Goal: Task Accomplishment & Management: Manage account settings

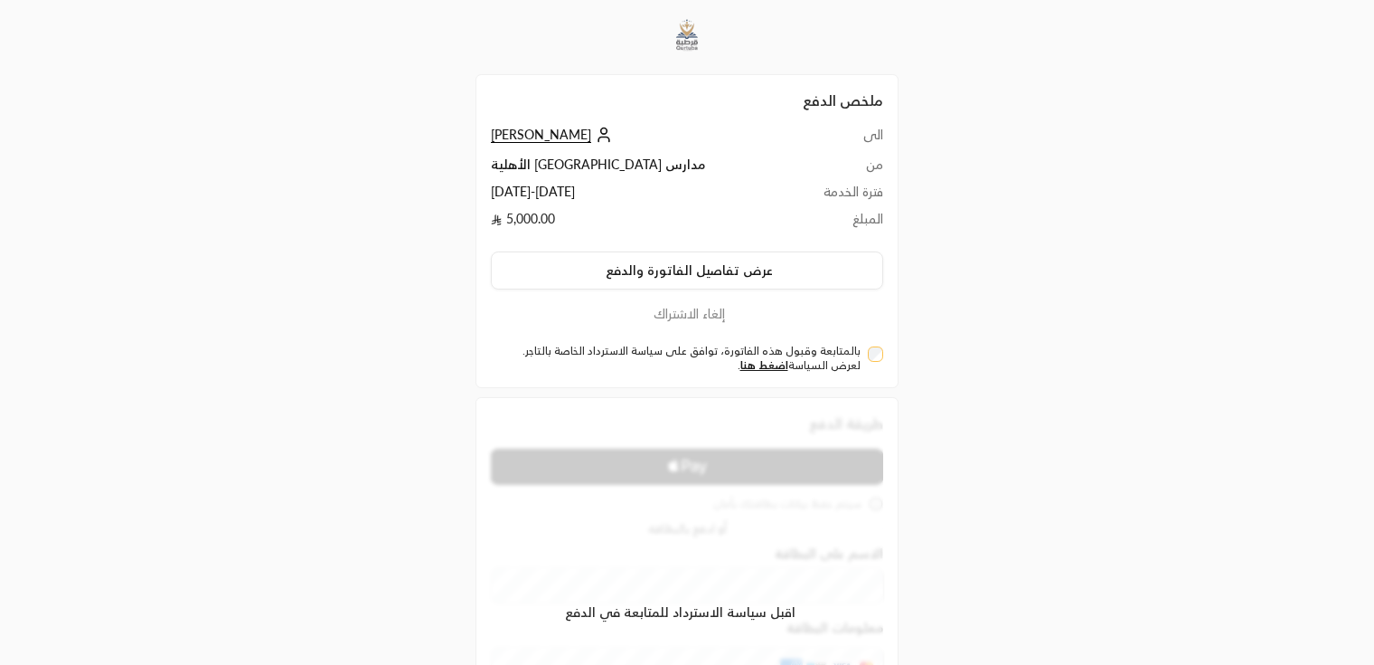
click at [884, 354] on div "بالمتابعة وقبول هذه الفاتورة، توافق على سياسة الاسترداد الخاصة بالتاجر. لعرض ال…" at bounding box center [687, 355] width 411 height 35
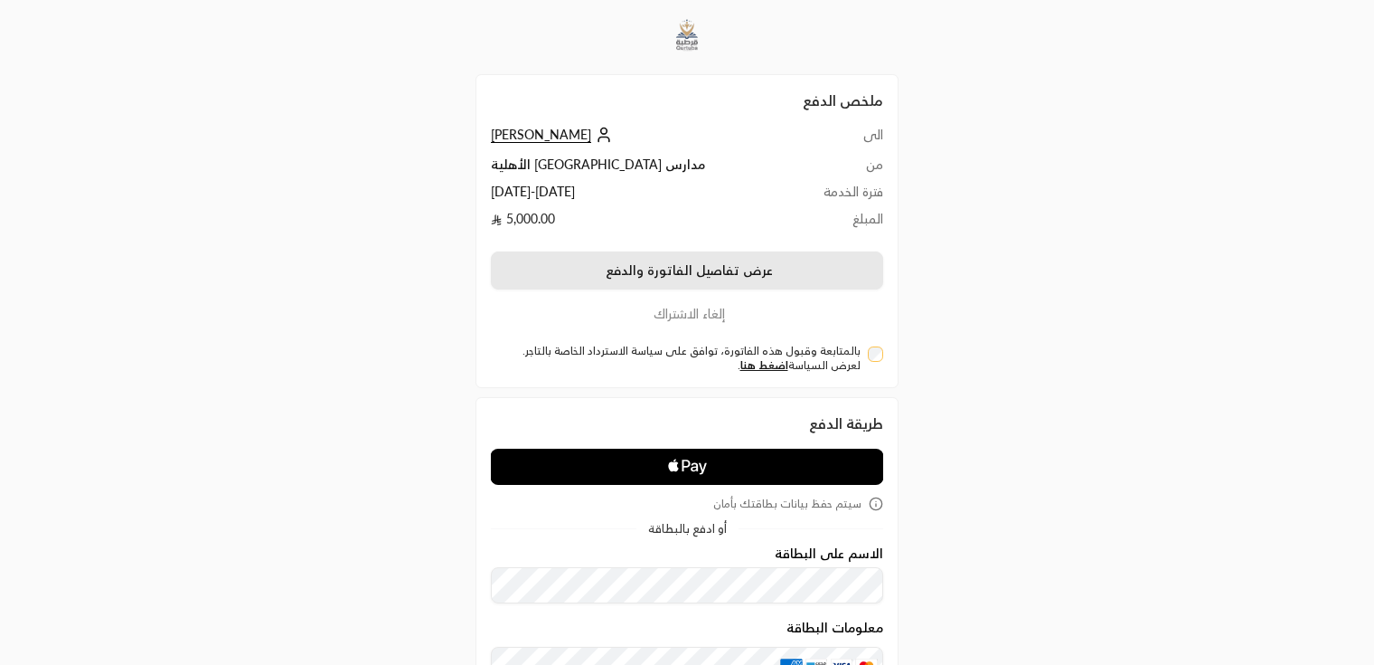
click at [812, 275] on button "عرض تفاصيل الفاتورة والدفع" at bounding box center [687, 270] width 392 height 38
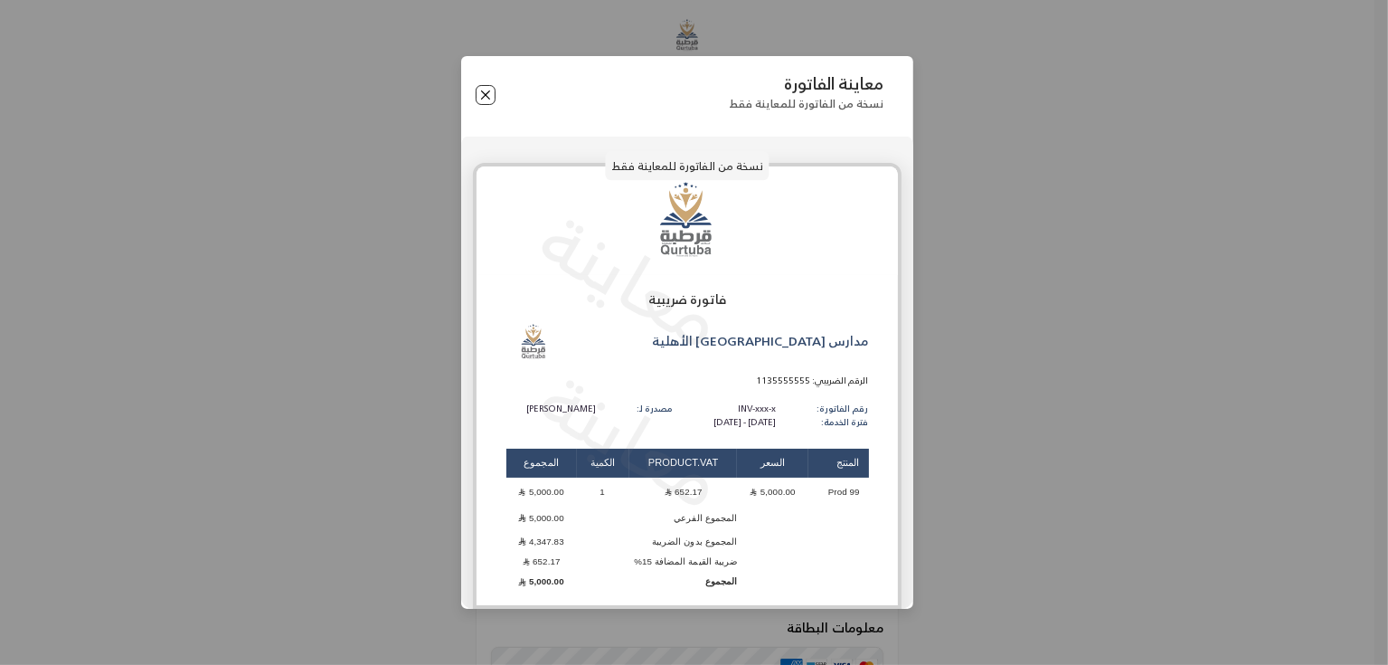
click at [483, 90] on button "Close" at bounding box center [486, 95] width 20 height 20
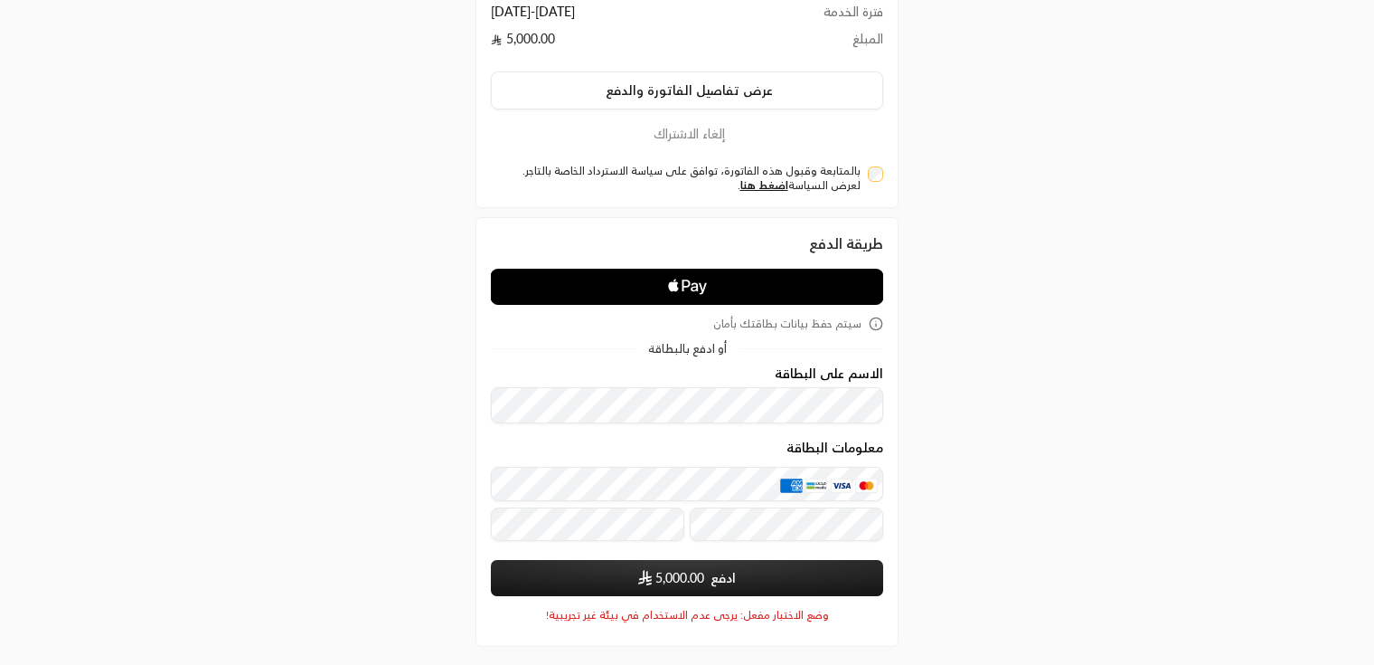
scroll to position [181, 0]
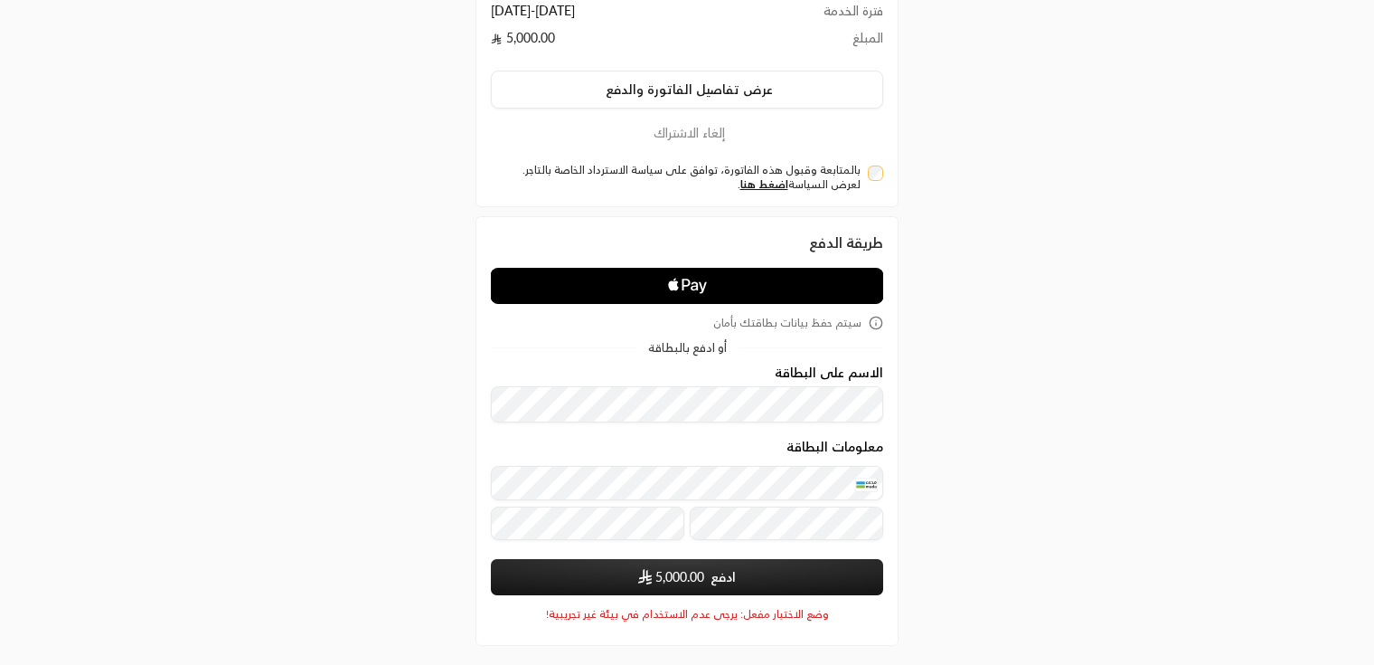
click at [575, 576] on button "ادفع 5,000.00" at bounding box center [687, 577] width 392 height 36
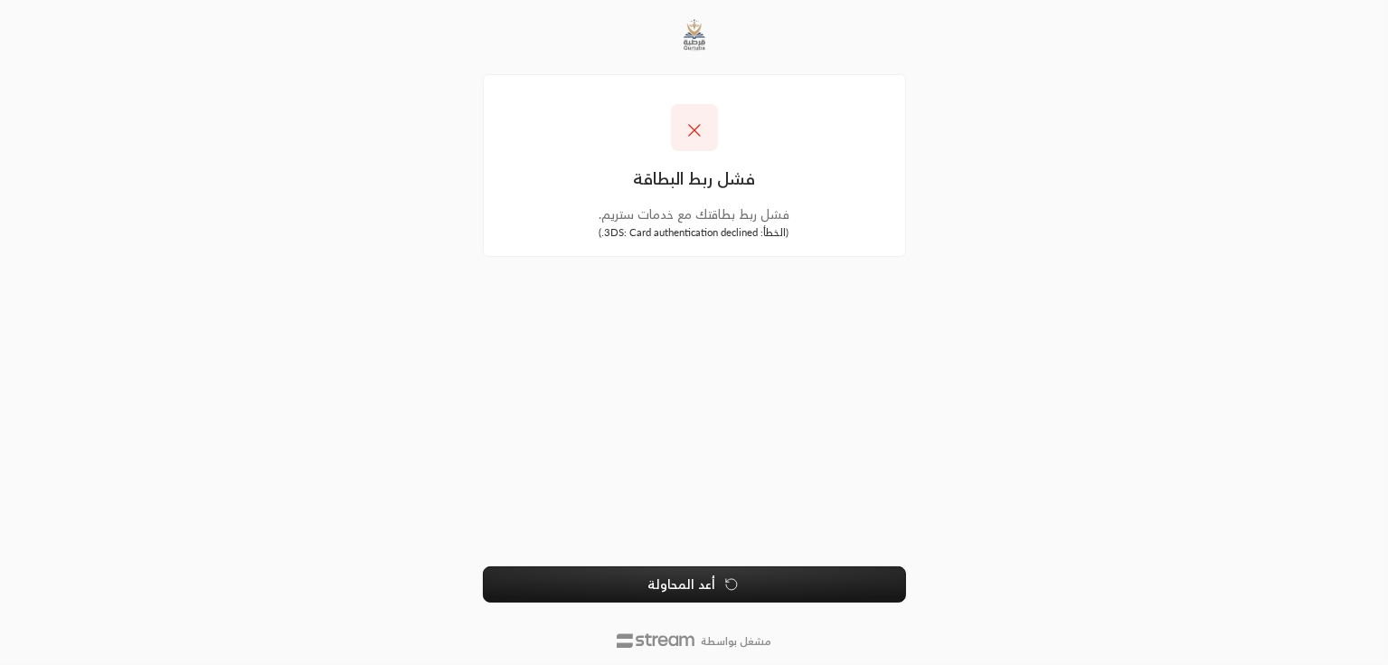
click at [687, 577] on button "أعد المحاولة" at bounding box center [694, 584] width 423 height 36
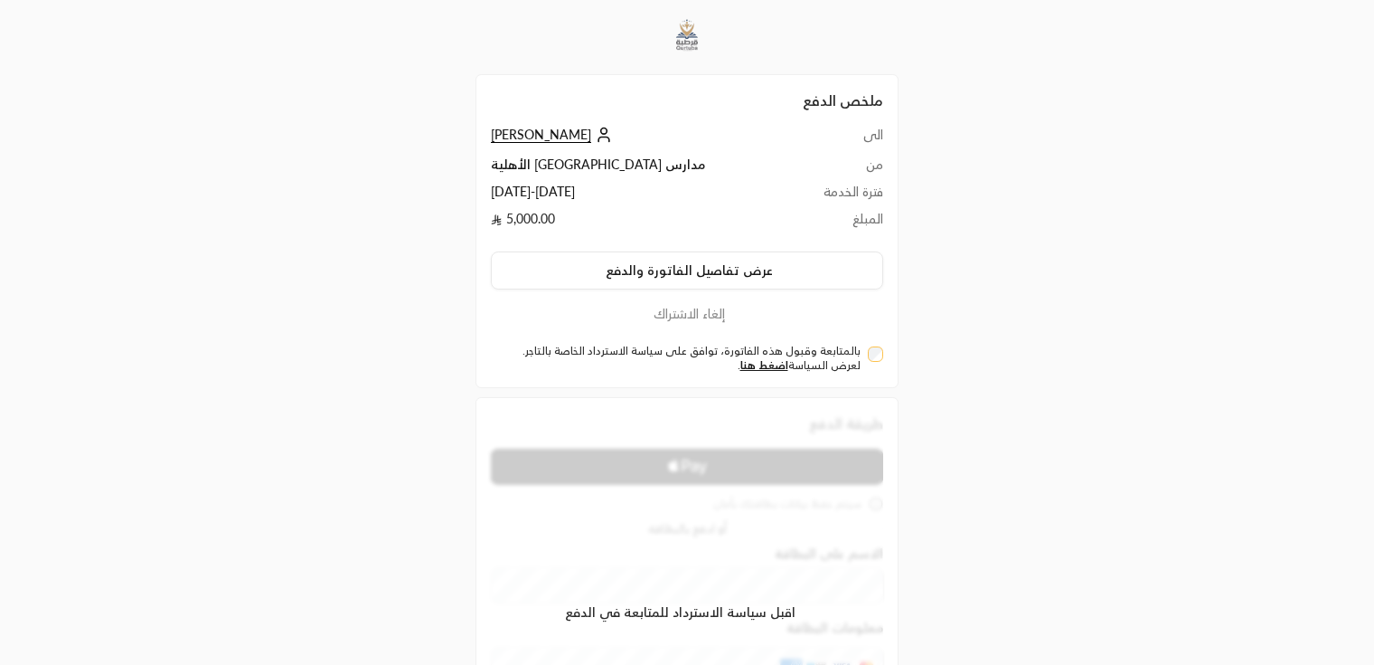
click at [694, 316] on button "إلغاء الاشتراك" at bounding box center [687, 314] width 392 height 20
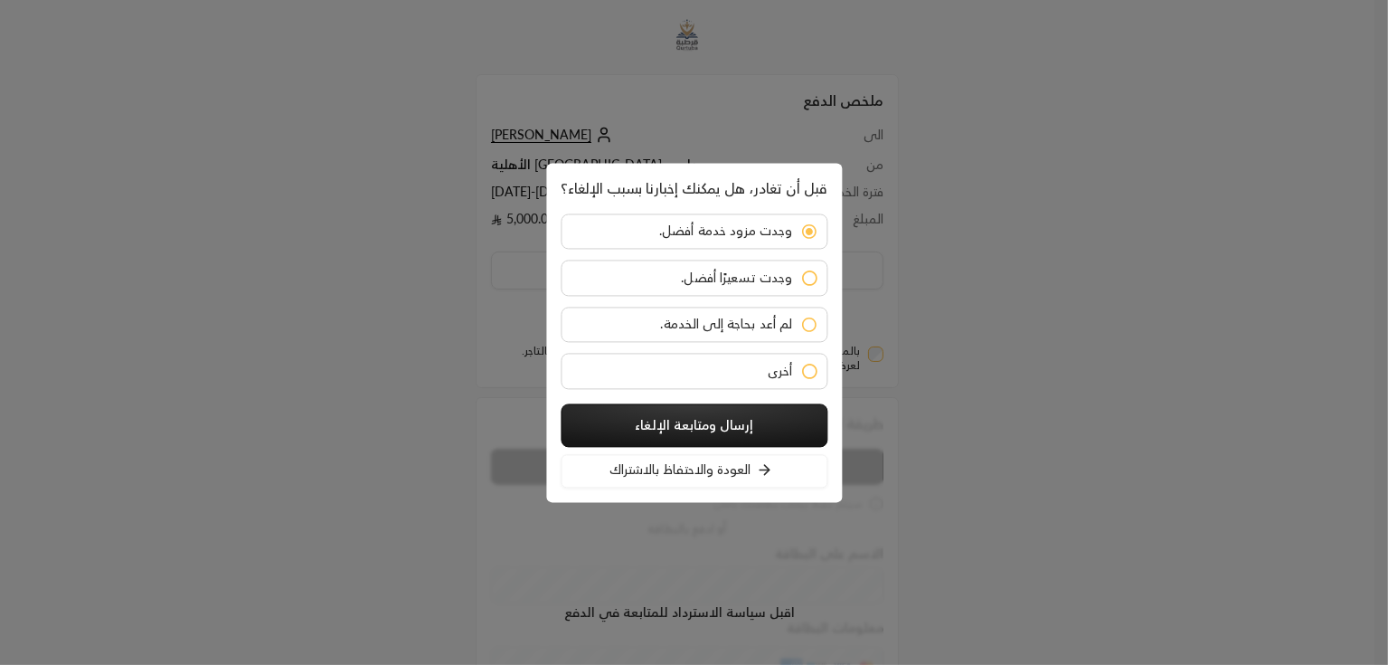
click at [773, 420] on button "إرسال ومتابعة الإلغاء" at bounding box center [694, 424] width 267 height 43
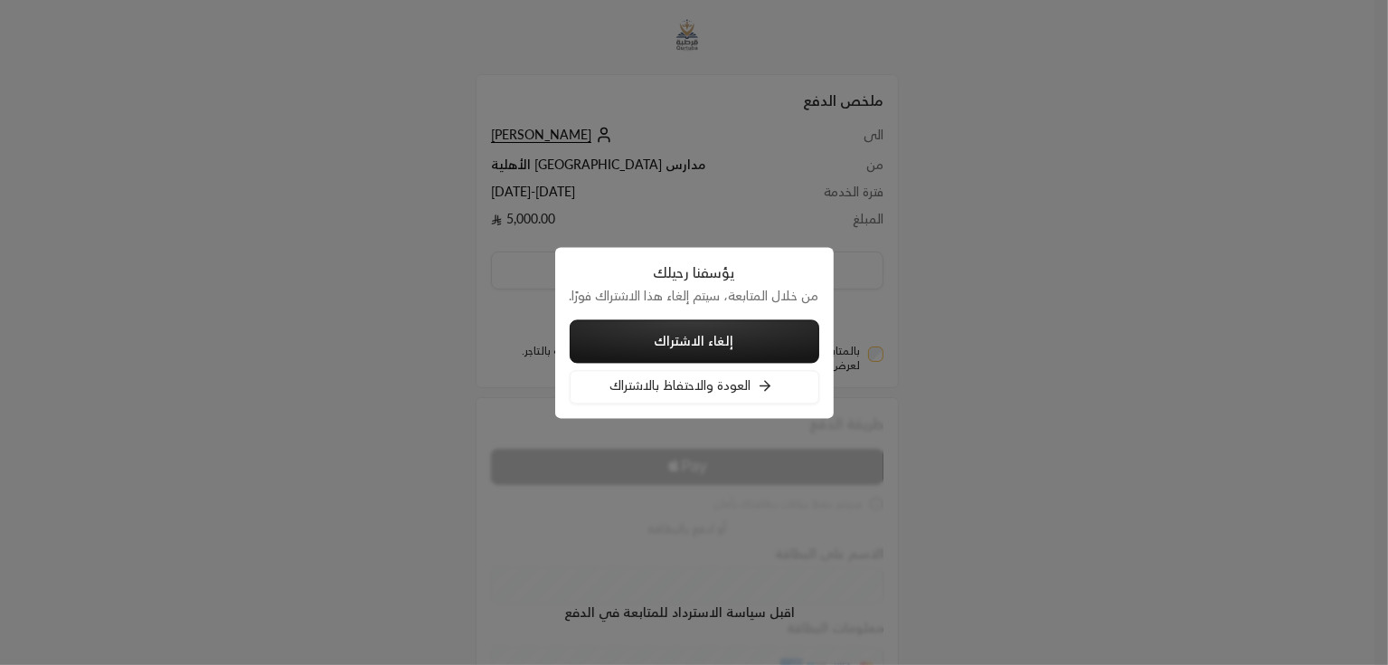
click at [721, 336] on button "إلغاء الاشتراك" at bounding box center [695, 340] width 250 height 43
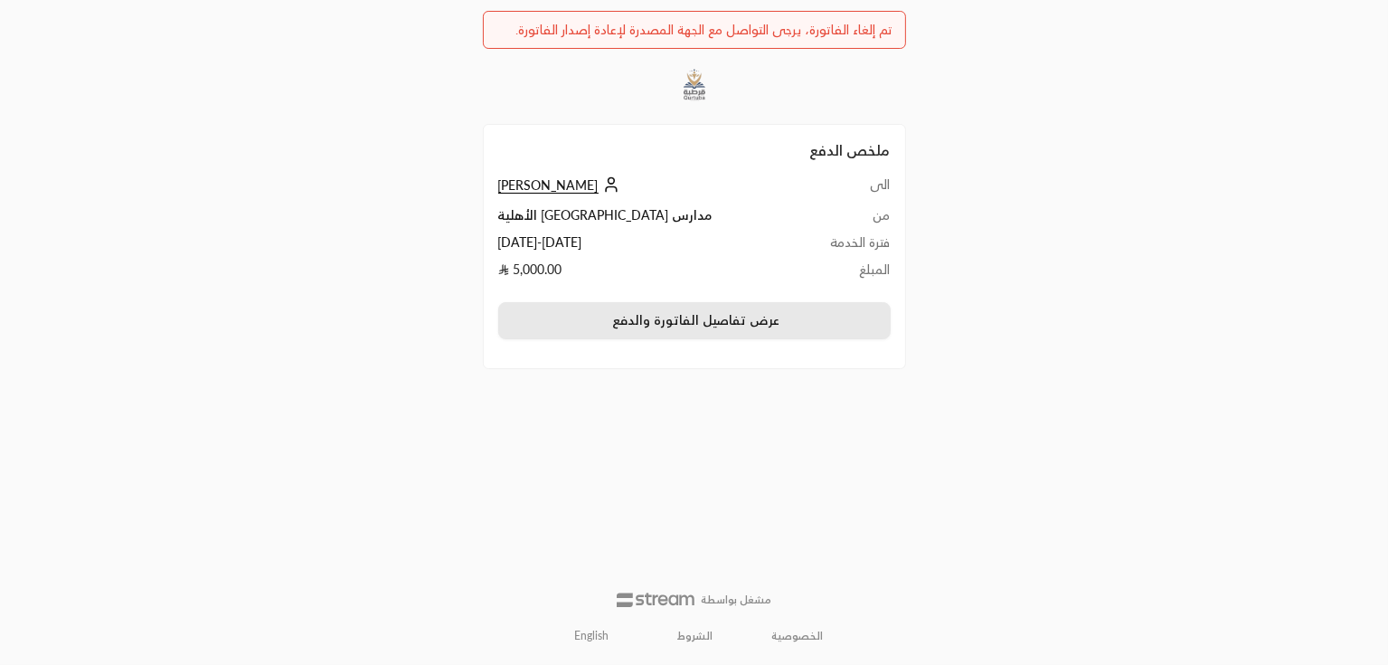
click at [715, 318] on button "عرض تفاصيل الفاتورة والدفع" at bounding box center [694, 321] width 392 height 38
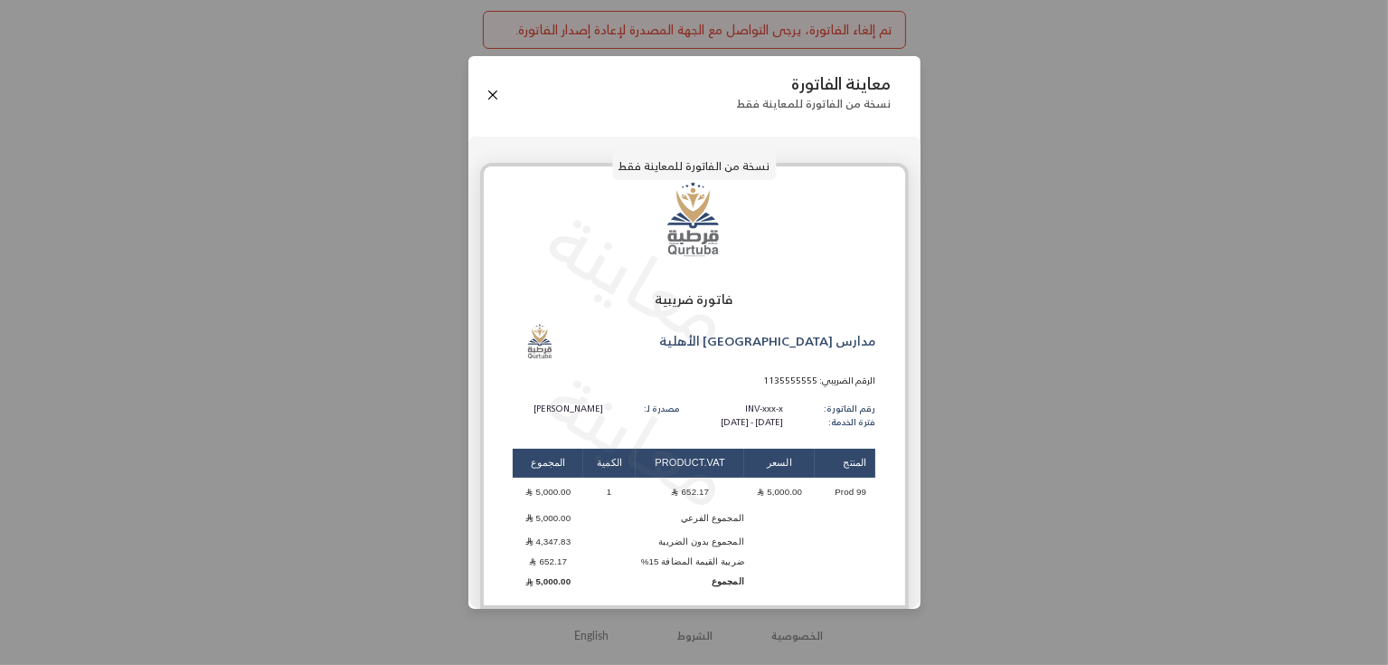
click at [149, 309] on div "معاينة الفاتورة نسخة من الفاتورة للمعاينة فقط نسخة من الفاتورة للمعاينة فقط معا…" at bounding box center [694, 332] width 1388 height 665
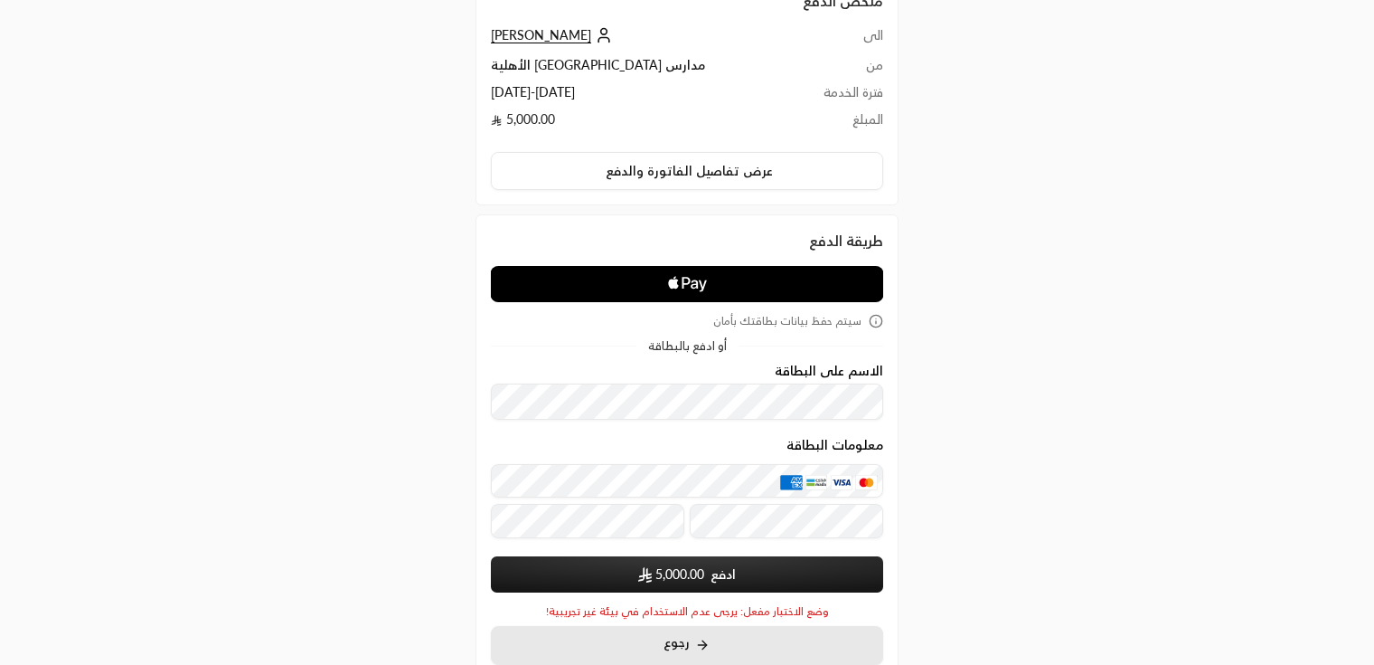
scroll to position [216, 0]
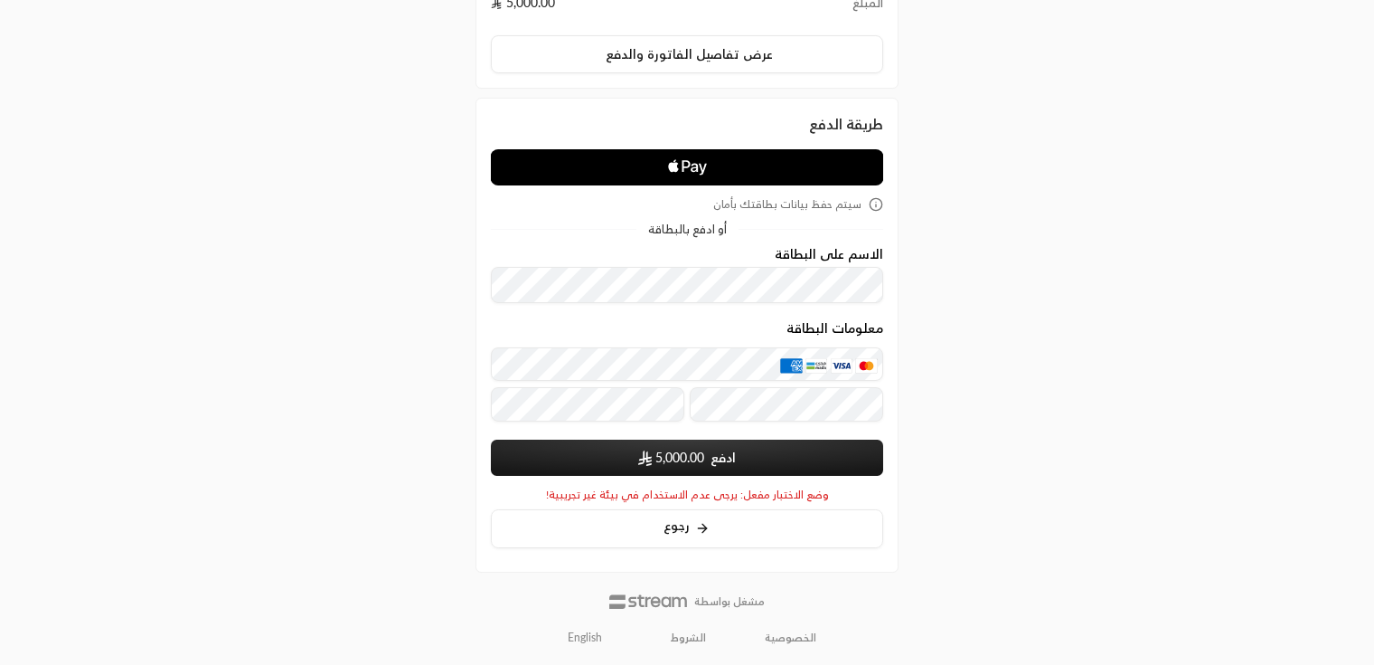
click at [701, 637] on link "الشروط" at bounding box center [688, 637] width 35 height 14
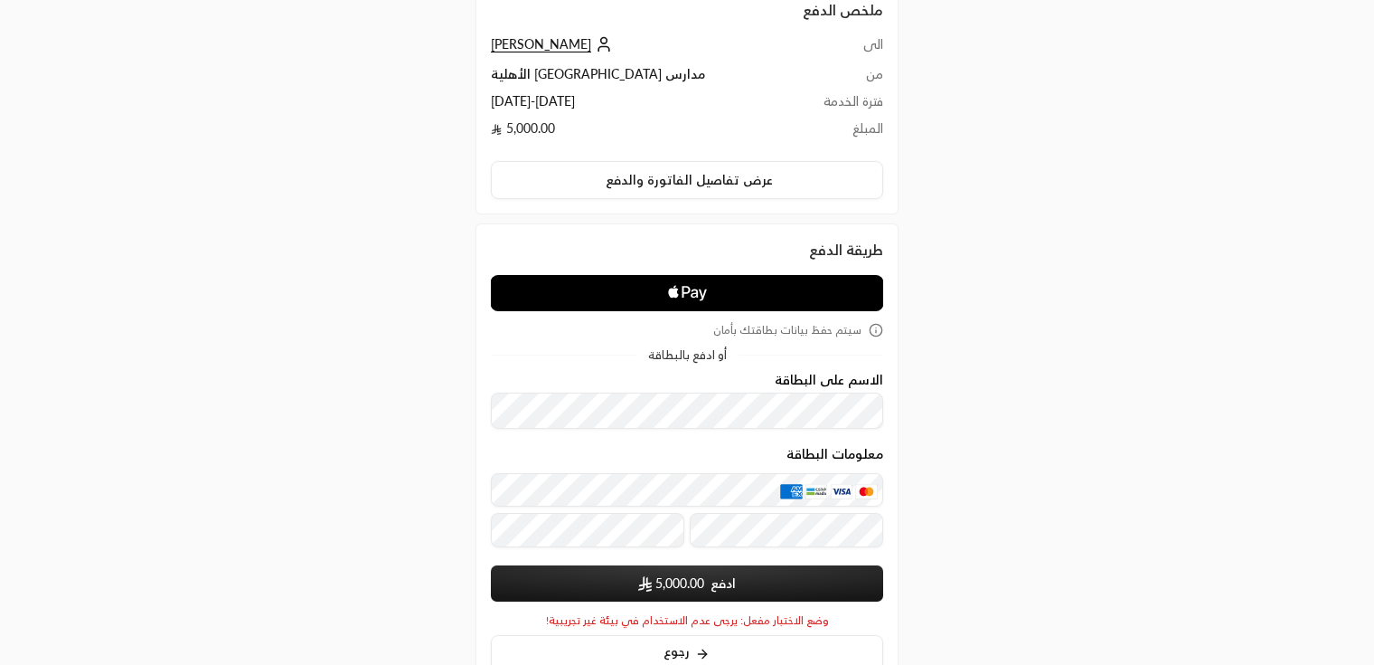
scroll to position [0, 0]
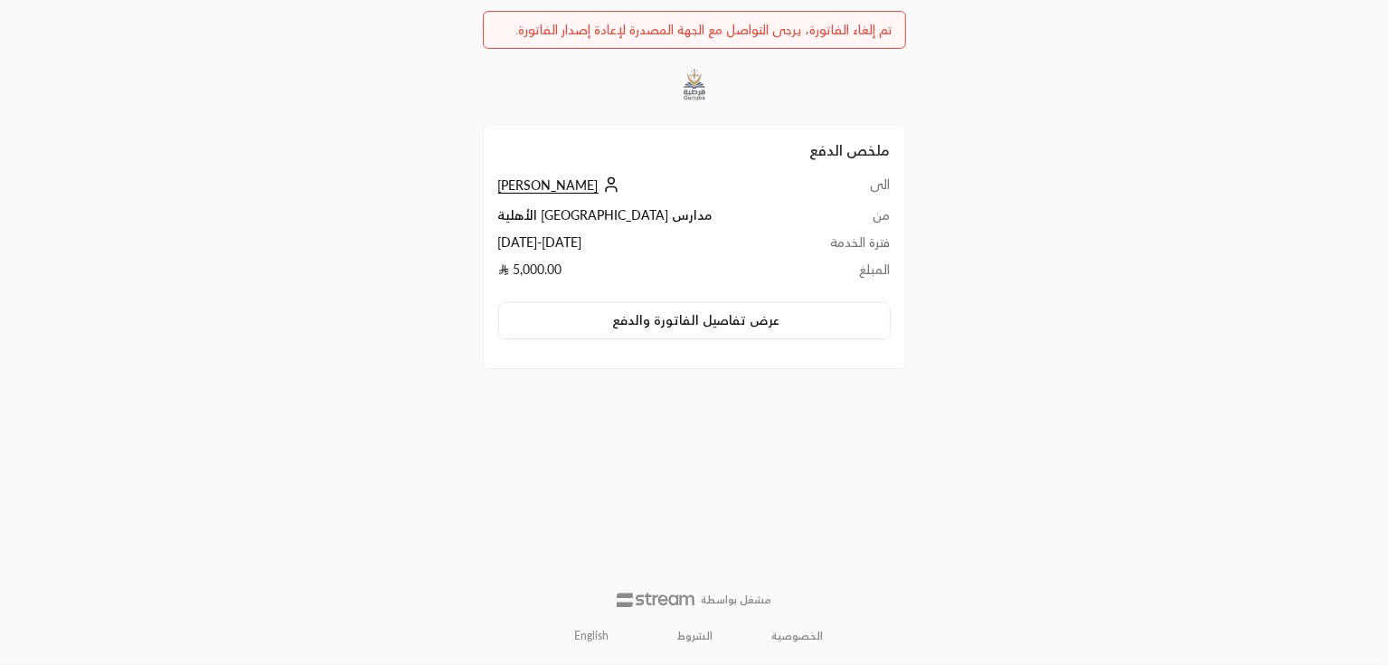
click at [510, 182] on span "[PERSON_NAME]" at bounding box center [548, 185] width 100 height 16
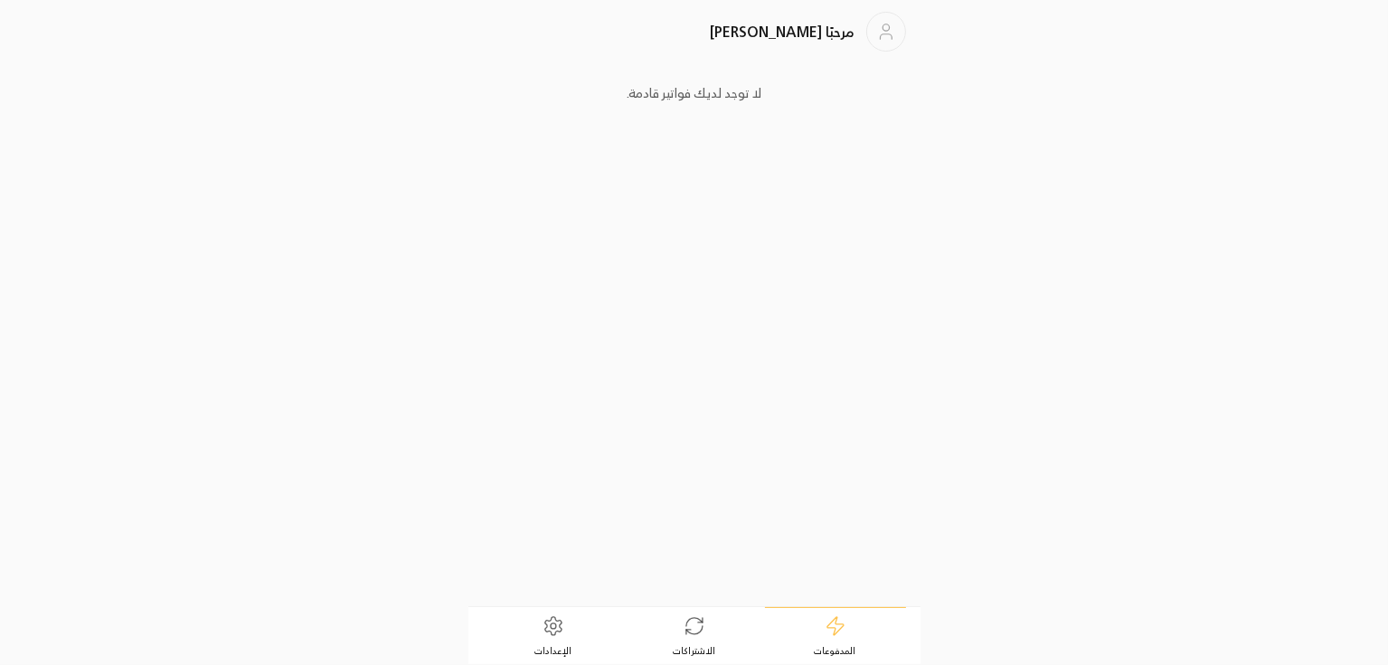
click at [716, 646] on link "الاشتراكات" at bounding box center [694, 636] width 141 height 56
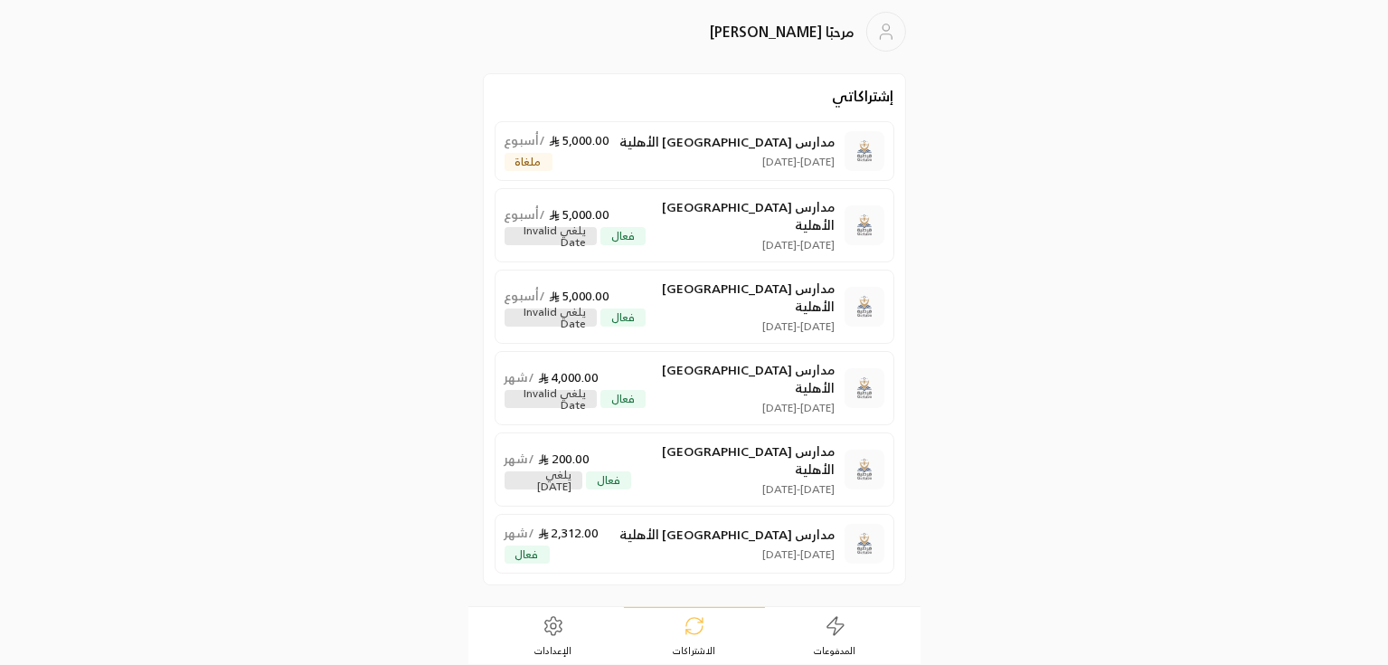
click at [672, 141] on div "مدارس [GEOGRAPHIC_DATA] الأهلية [DATE] - [DATE] 5,000.00 / أسبوع ملغاة" at bounding box center [670, 151] width 331 height 40
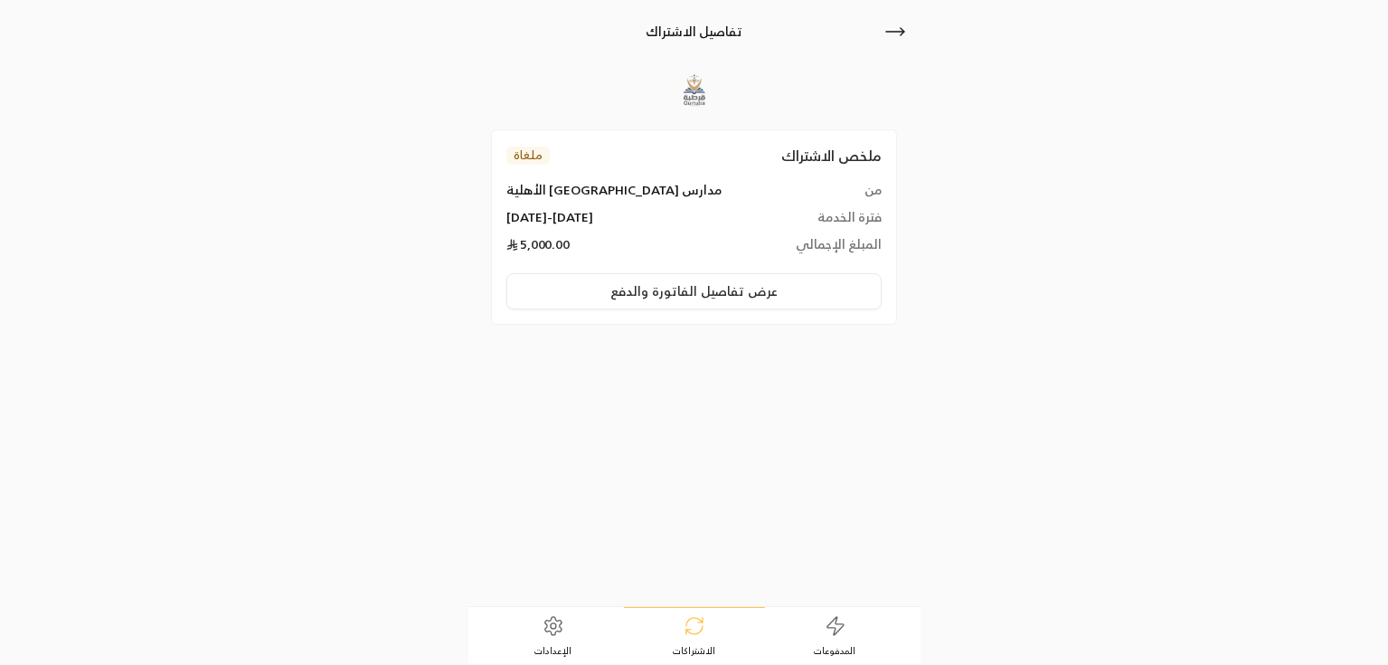
click at [886, 32] on icon at bounding box center [895, 32] width 18 height 0
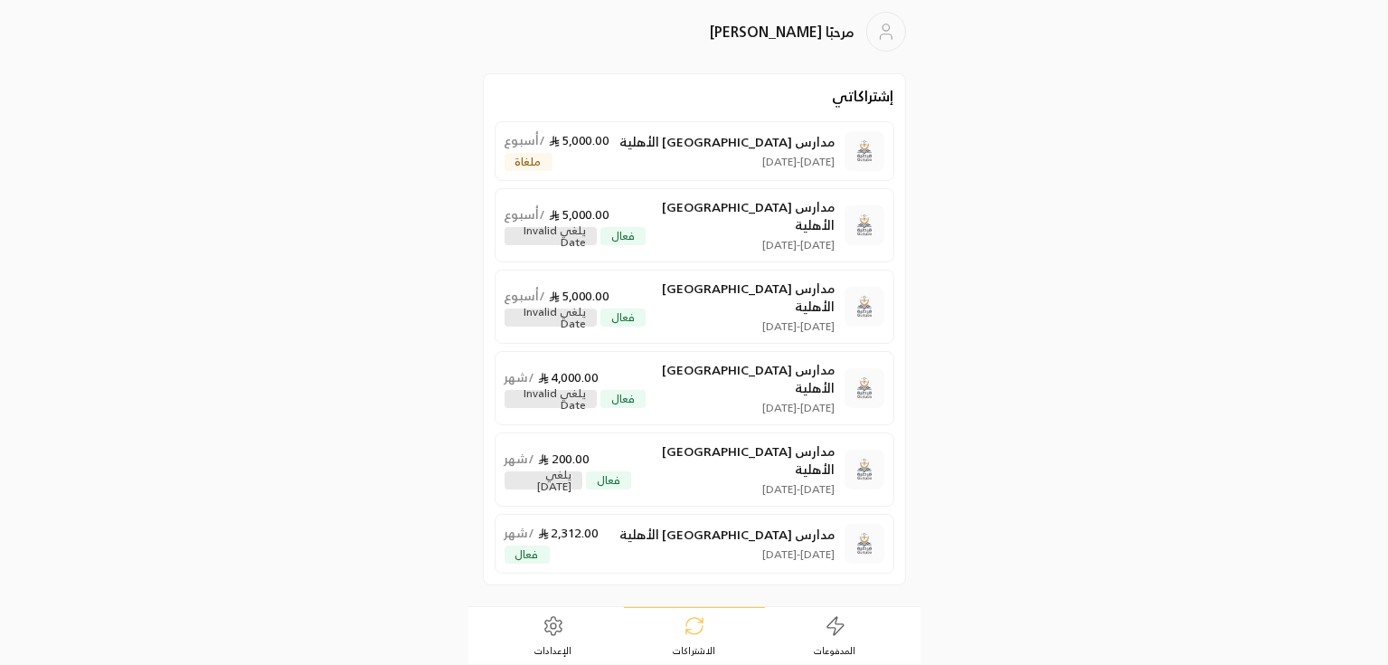
click at [689, 219] on div "مدارس [GEOGRAPHIC_DATA] الأهلية [DATE] - [DATE] 5,000.00 / أسبوع فعال يلغي inva…" at bounding box center [670, 225] width 331 height 54
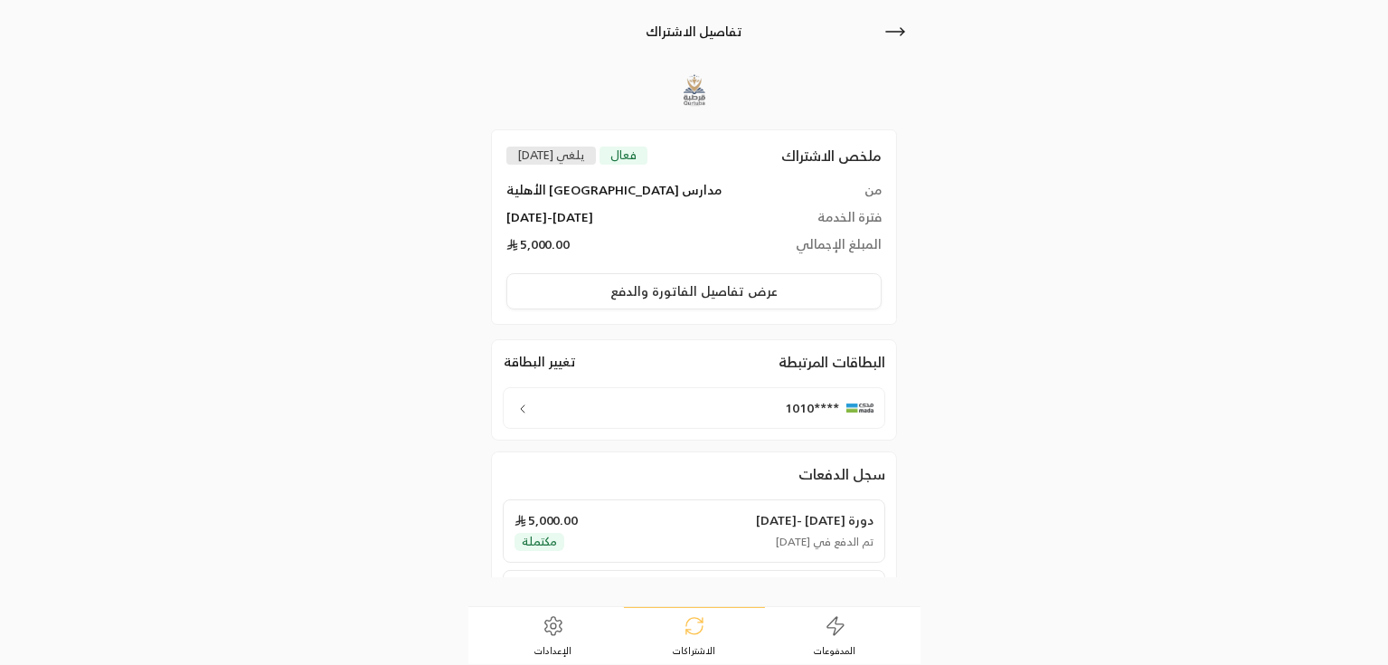
click at [638, 426] on div "****1010" at bounding box center [694, 408] width 382 height 42
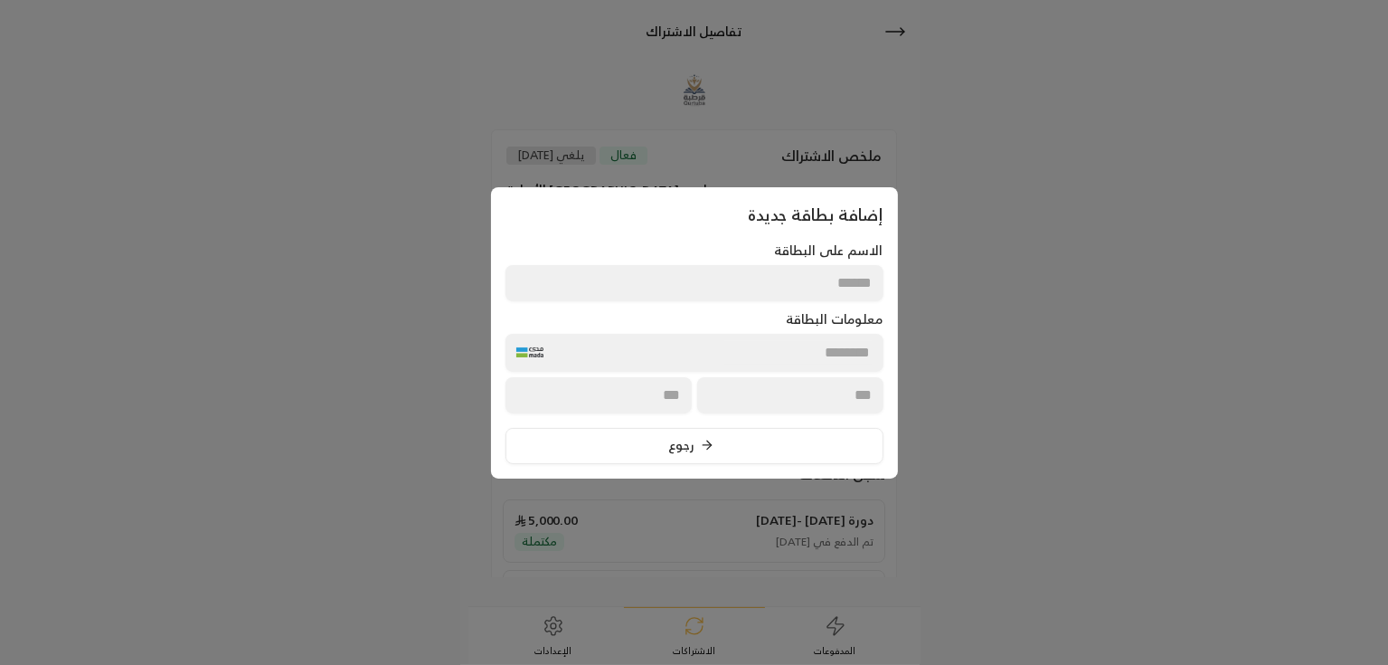
click at [817, 455] on button "رجوع" at bounding box center [694, 446] width 378 height 36
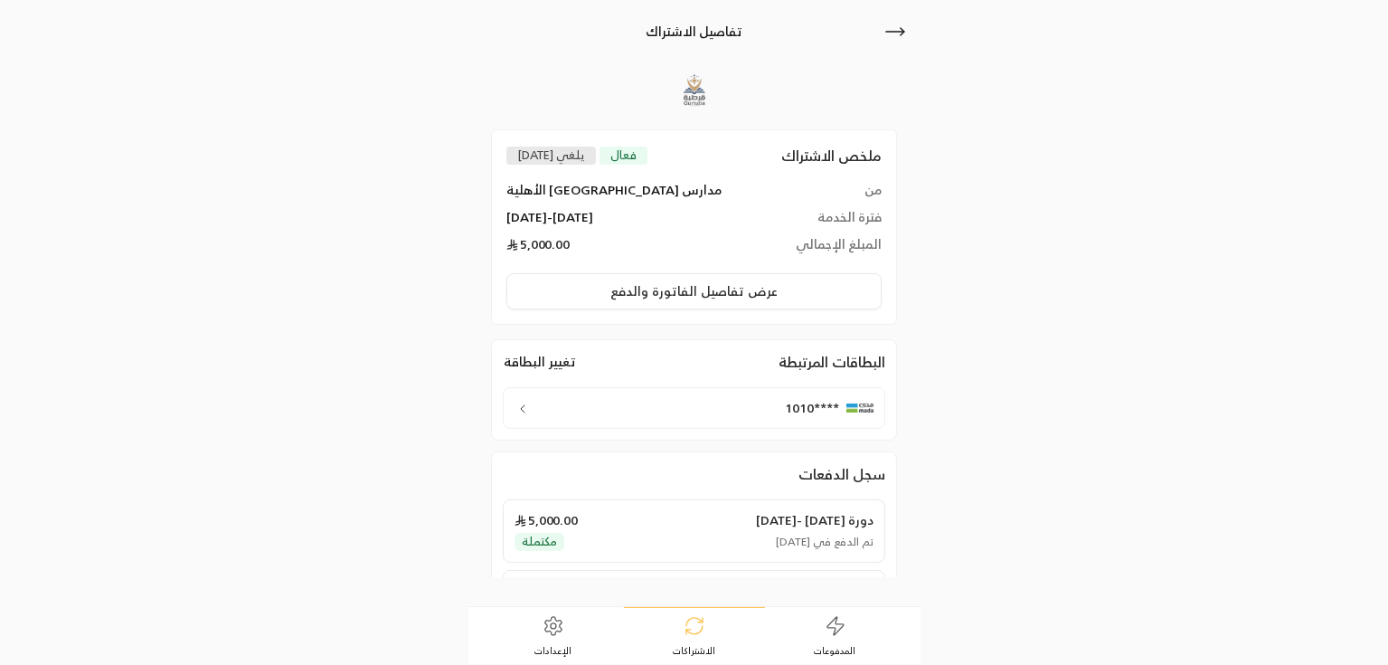
click at [893, 40] on icon at bounding box center [895, 32] width 22 height 22
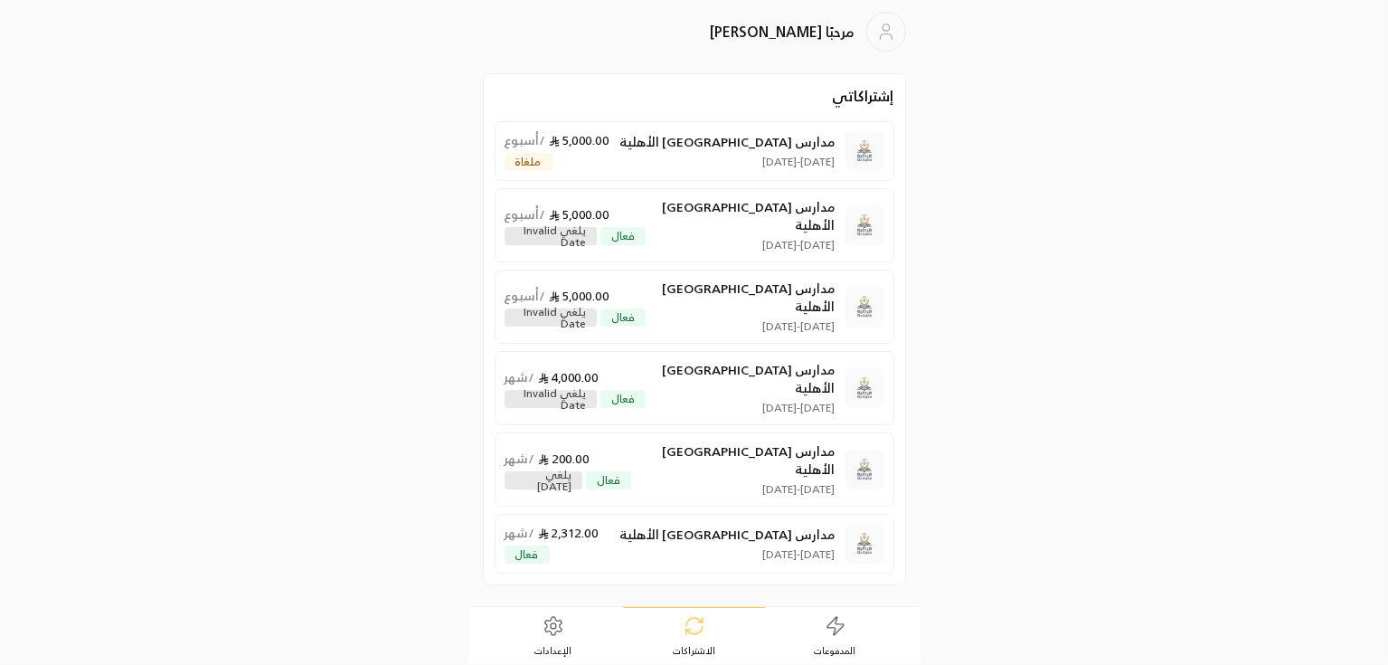
click at [571, 647] on link "الإعدادات" at bounding box center [553, 636] width 141 height 56
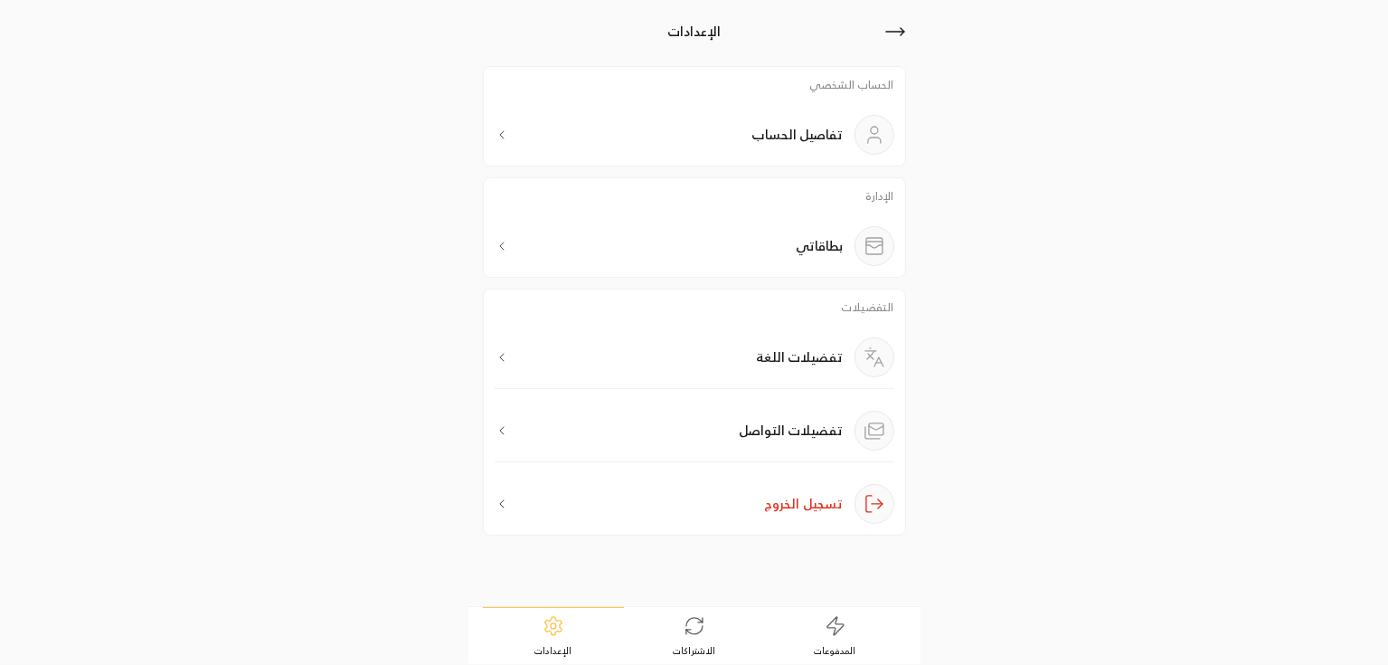
click at [790, 247] on div "بطاقاتي" at bounding box center [695, 246] width 400 height 40
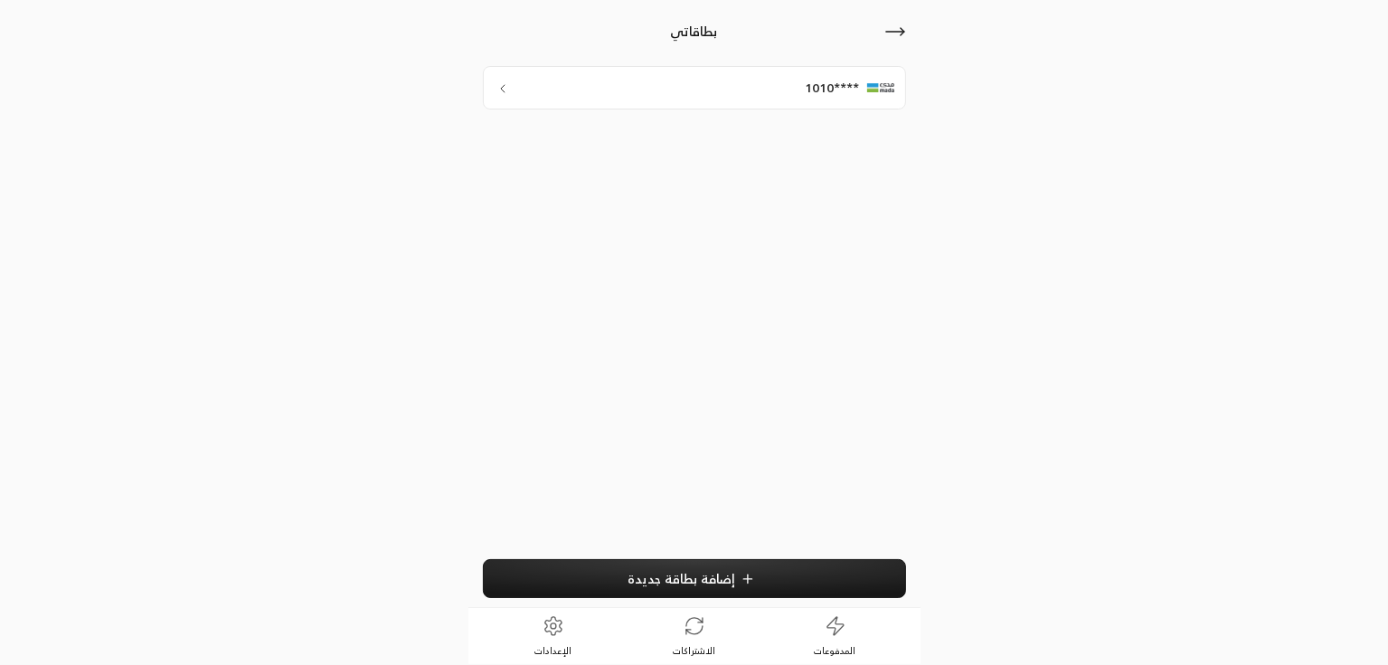
click at [775, 99] on div "****1010" at bounding box center [694, 87] width 423 height 43
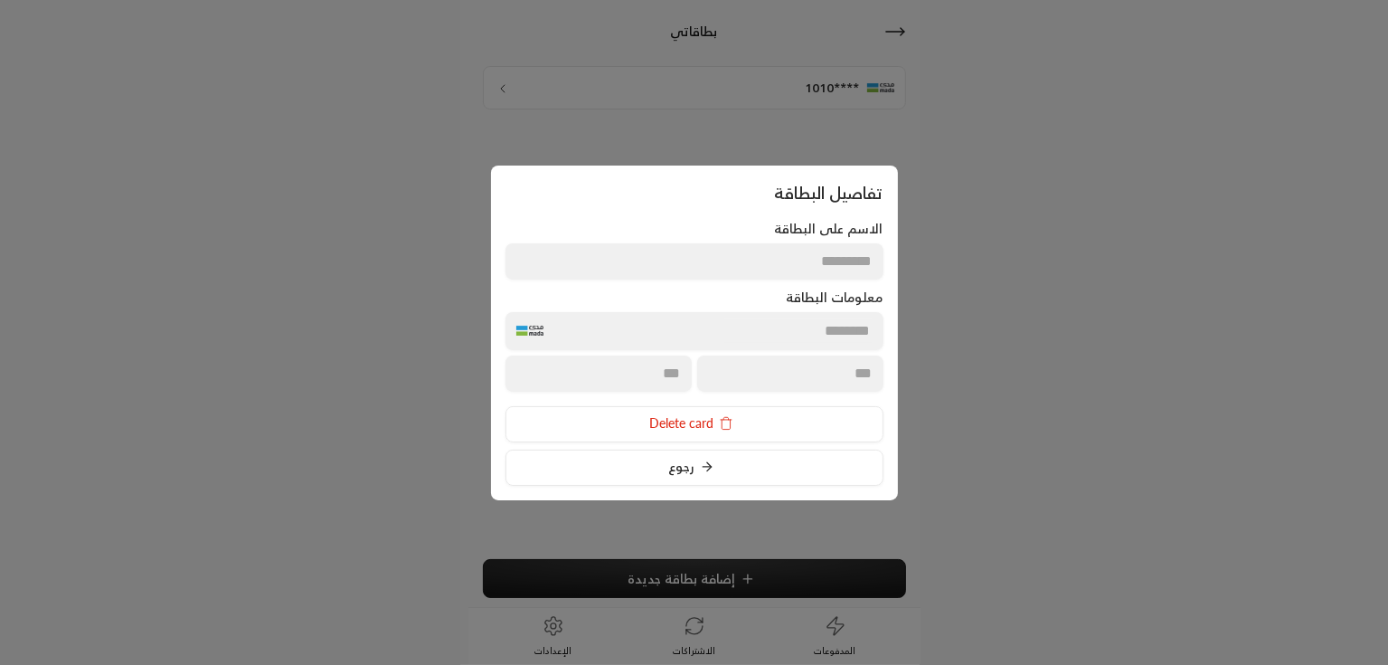
click at [664, 424] on button "Delete card" at bounding box center [694, 424] width 378 height 36
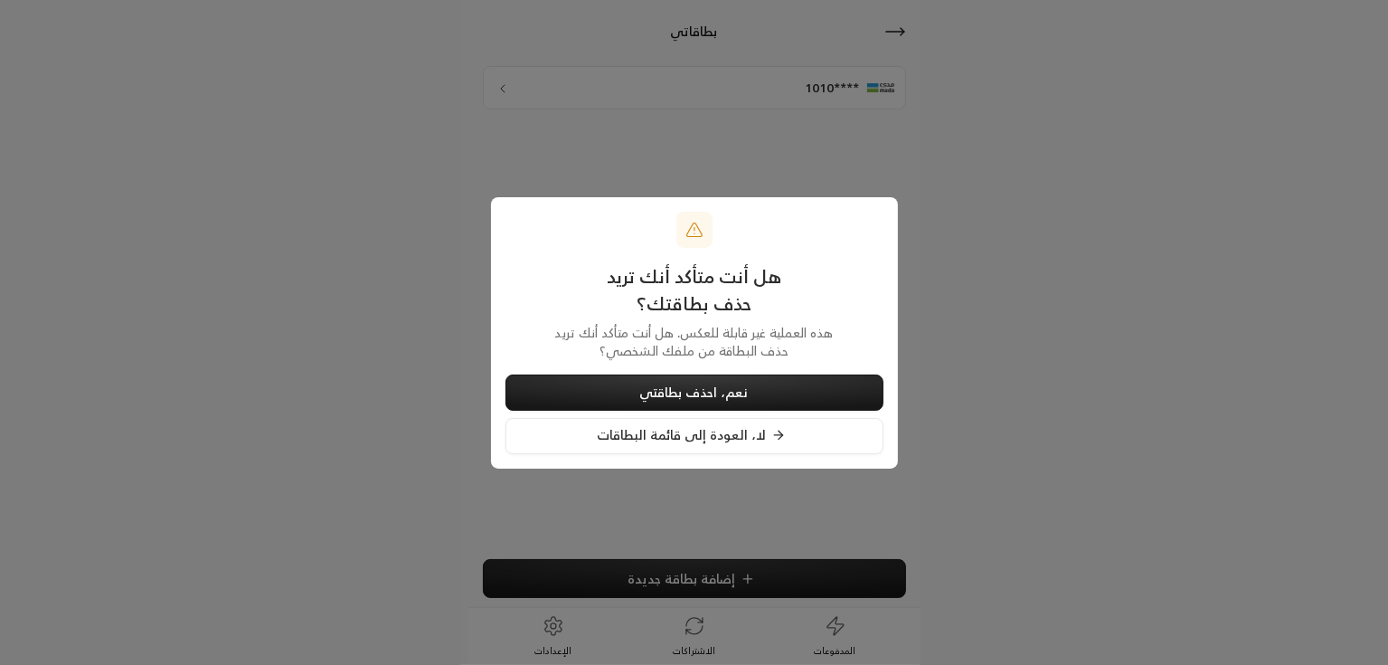
click at [699, 399] on span "نعم، احذف بطاقتي" at bounding box center [694, 391] width 109 height 15
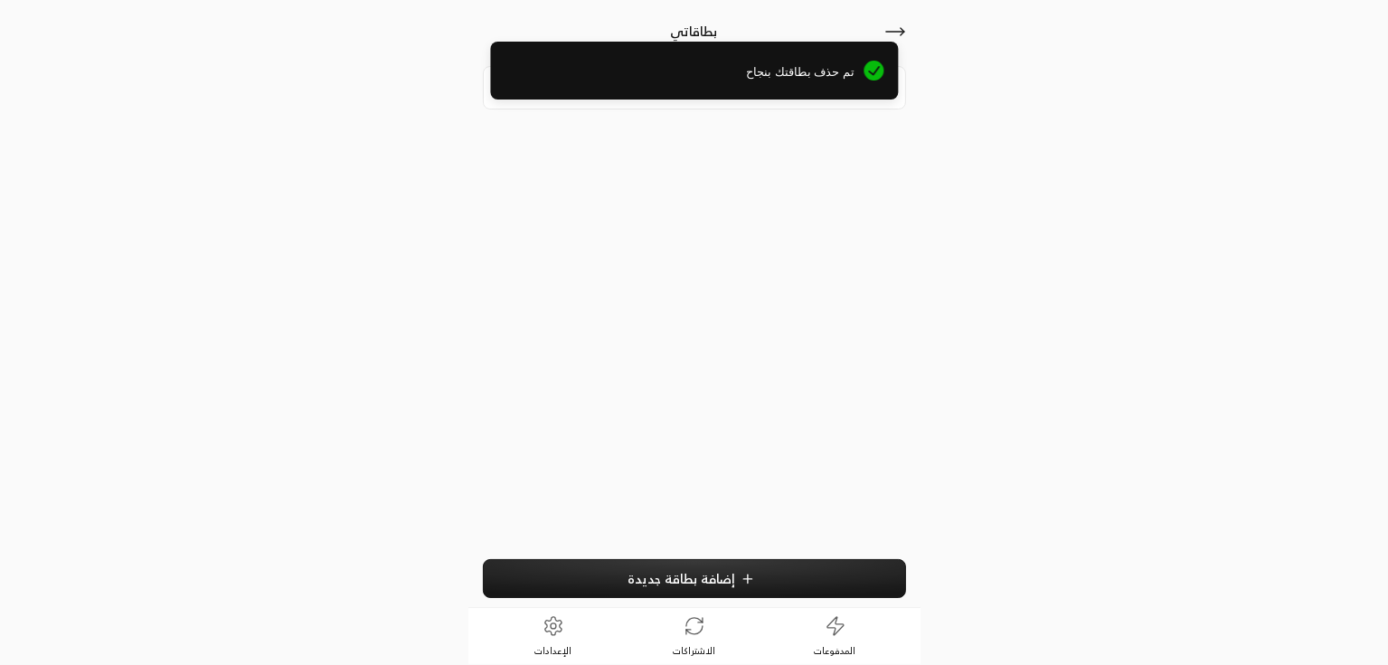
click at [890, 37] on div "تم حذف بطاقتك بنجاح" at bounding box center [694, 76] width 1388 height 99
click at [897, 34] on div "تم حذف بطاقتك بنجاح" at bounding box center [694, 76] width 1388 height 99
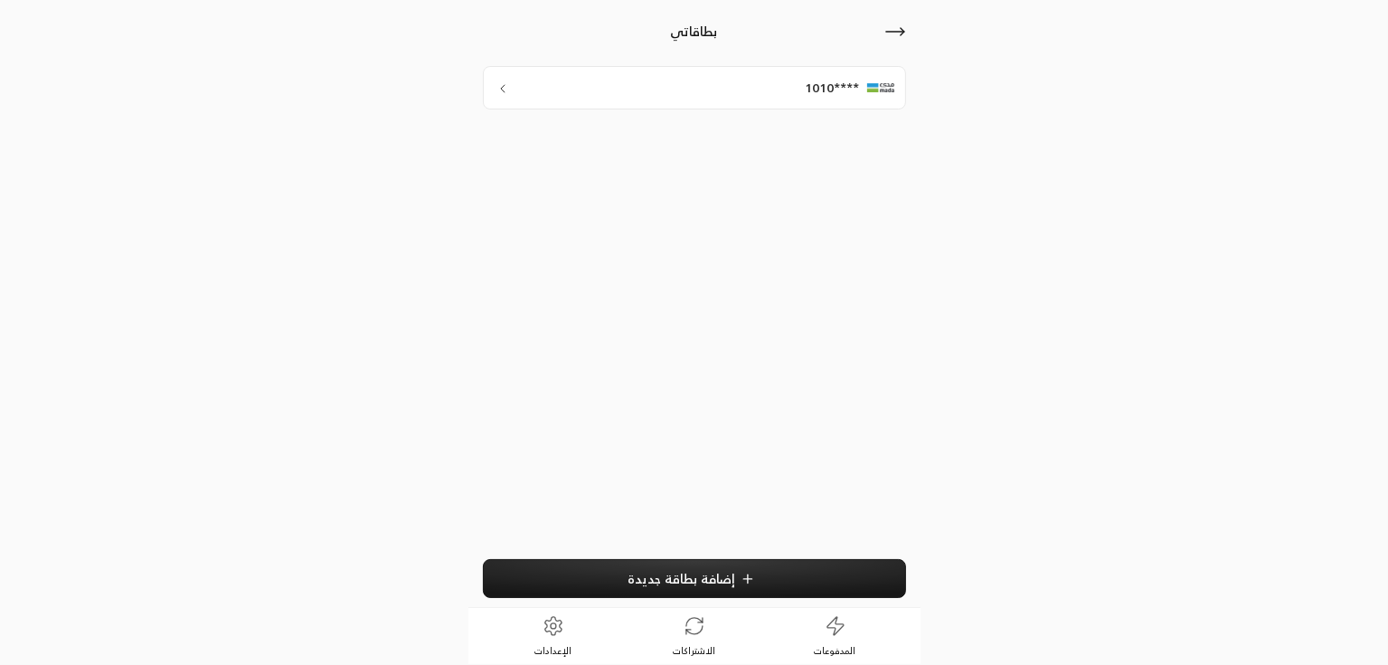
click at [680, 640] on link "الاشتراكات" at bounding box center [694, 636] width 141 height 56
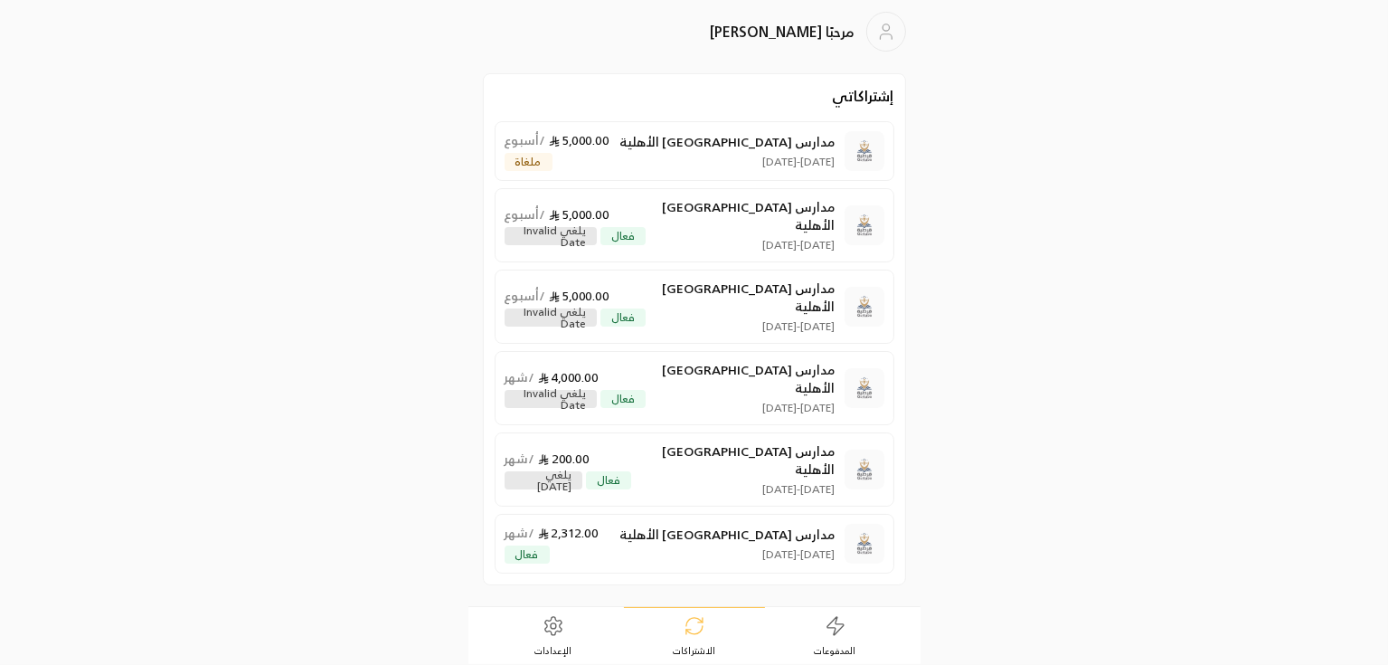
click at [845, 634] on icon at bounding box center [836, 626] width 22 height 22
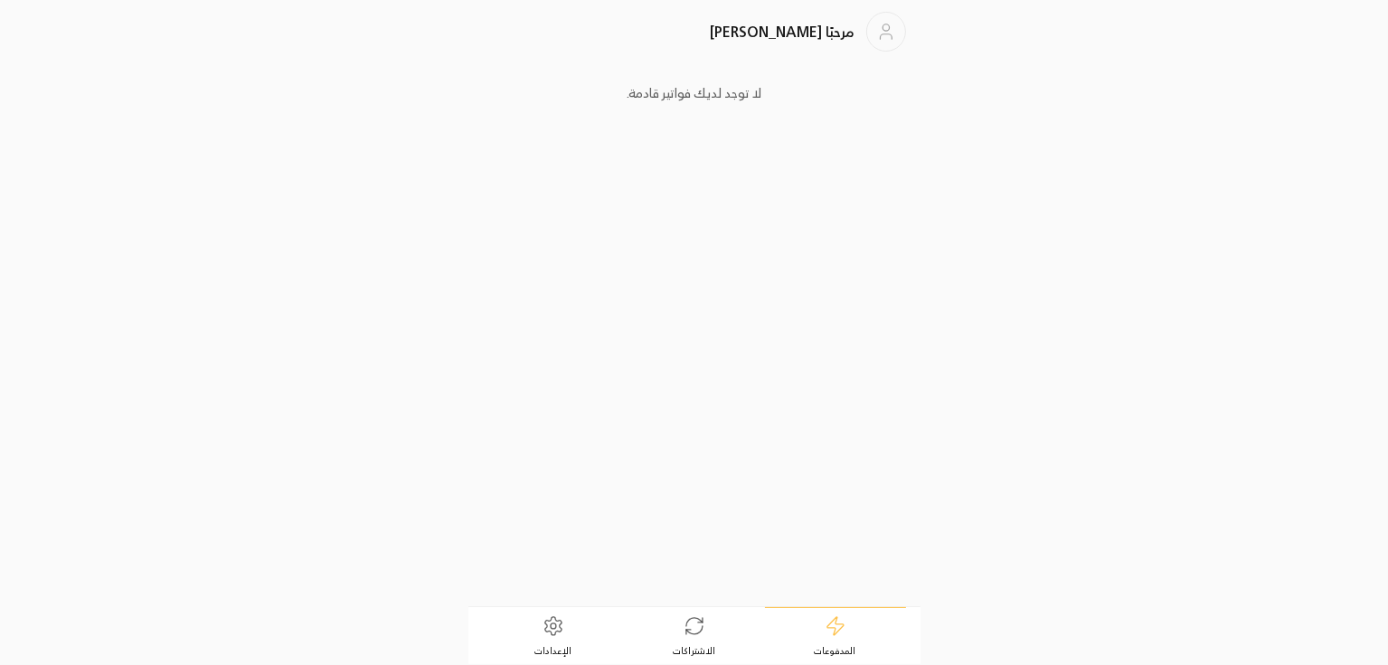
click at [706, 637] on link "الاشتراكات" at bounding box center [694, 636] width 141 height 56
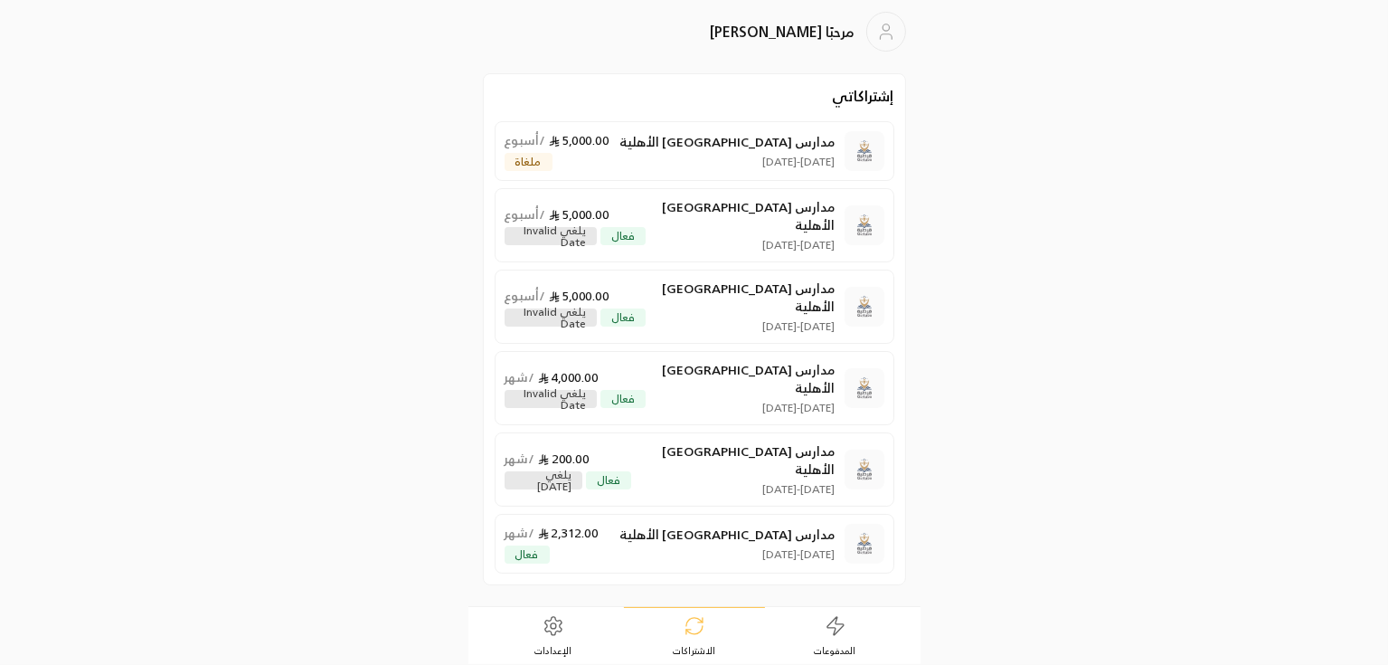
click at [543, 628] on icon at bounding box center [554, 626] width 22 height 22
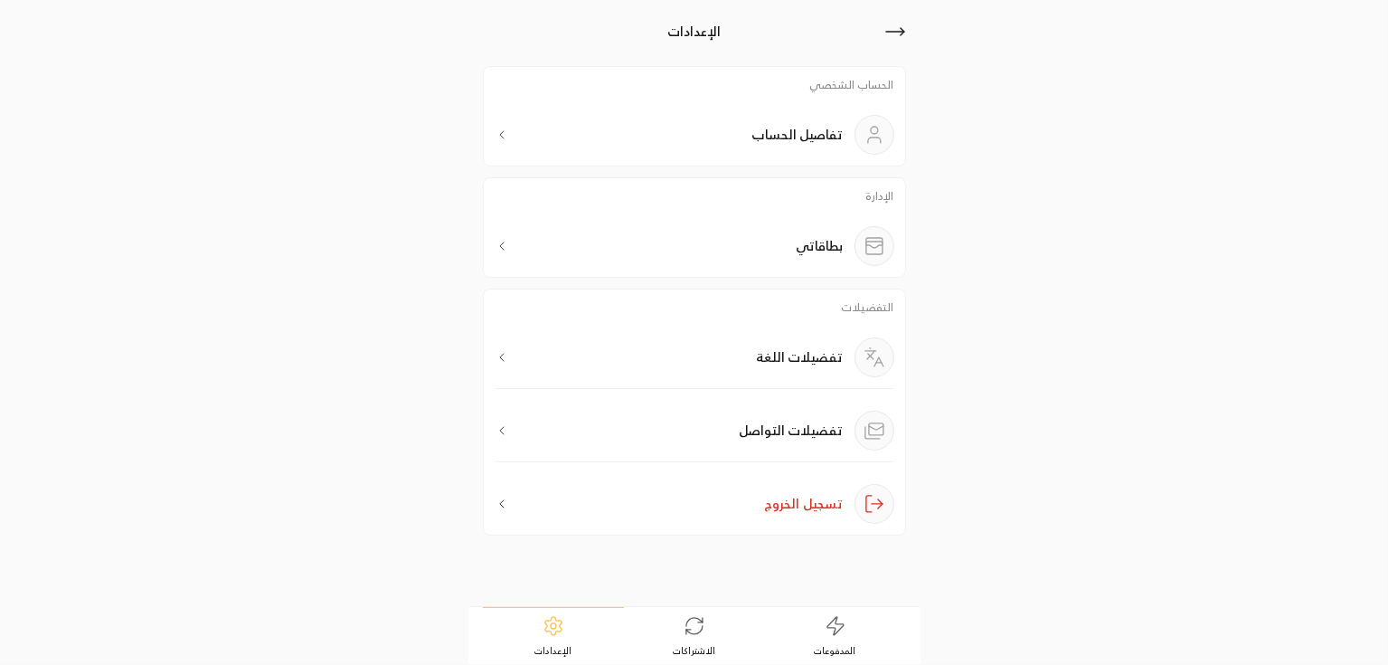
click at [674, 618] on link "الاشتراكات" at bounding box center [694, 636] width 141 height 56
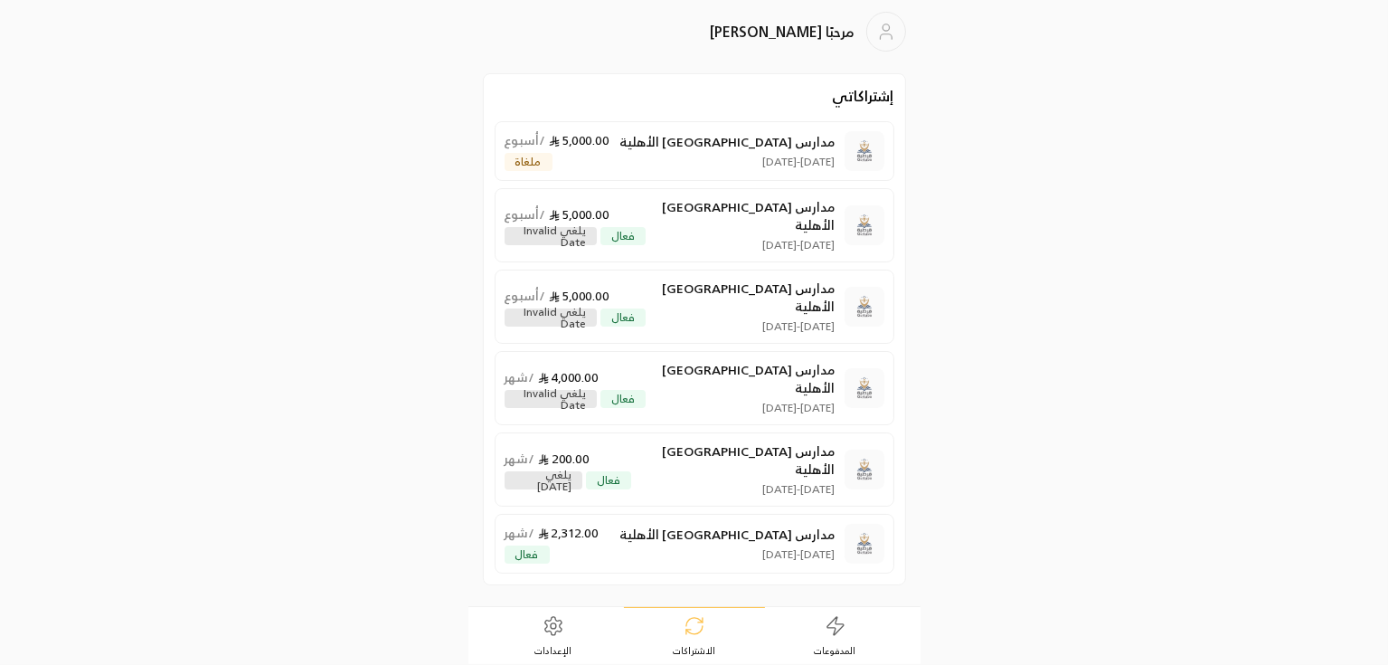
click at [538, 632] on link "الإعدادات" at bounding box center [553, 636] width 141 height 56
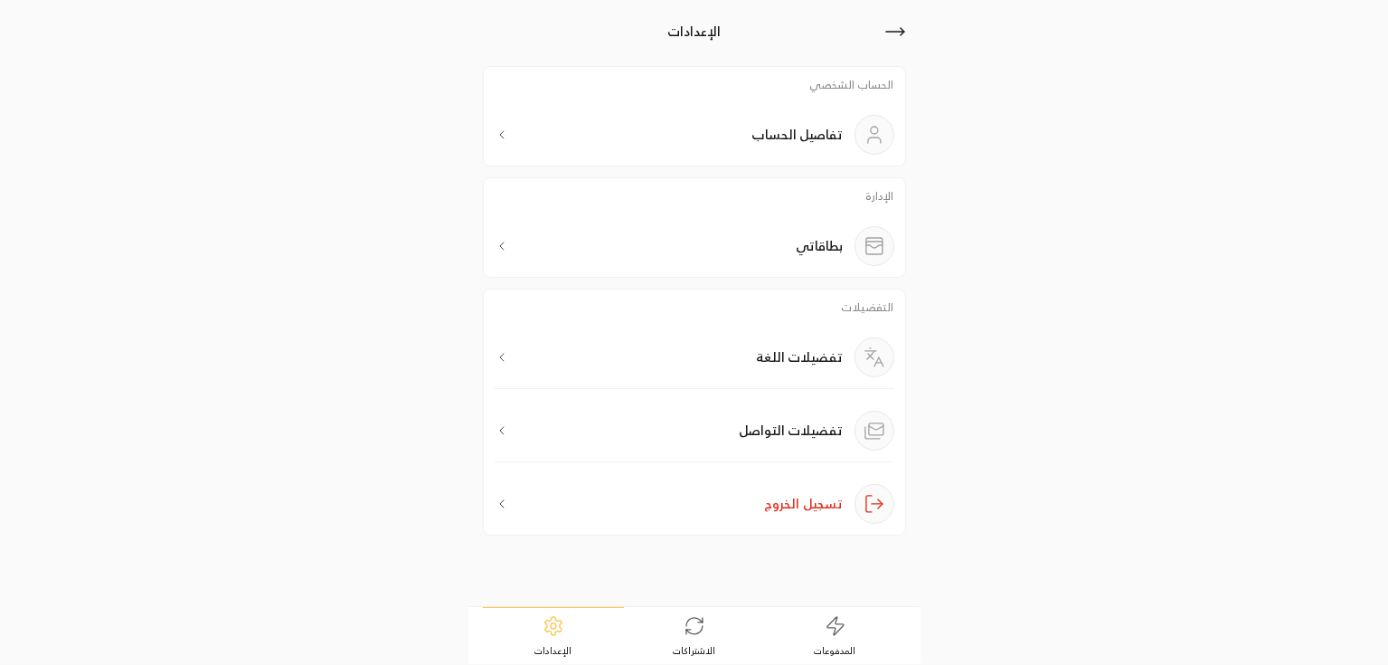
click at [746, 124] on div "تفاصيل الحساب" at bounding box center [695, 135] width 400 height 40
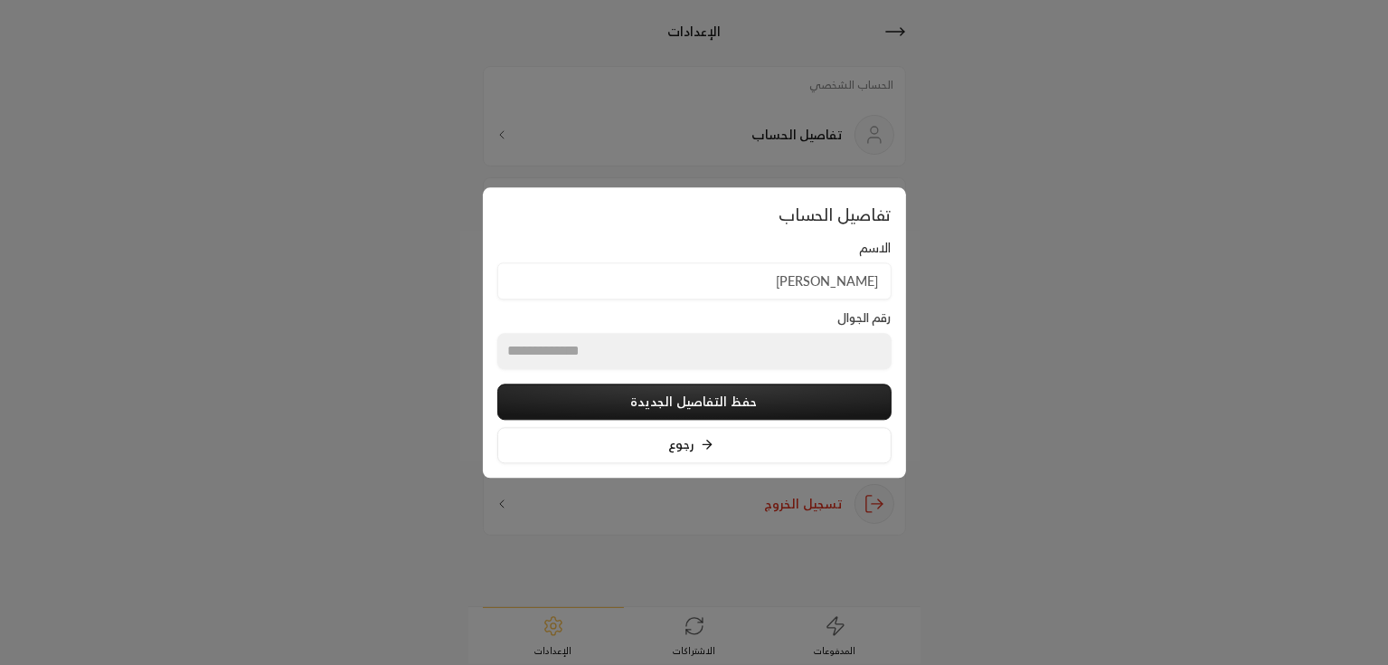
click at [729, 272] on input "[PERSON_NAME]" at bounding box center [694, 280] width 394 height 37
click at [673, 398] on button "حفظ التفاصيل الجديدة" at bounding box center [694, 401] width 394 height 36
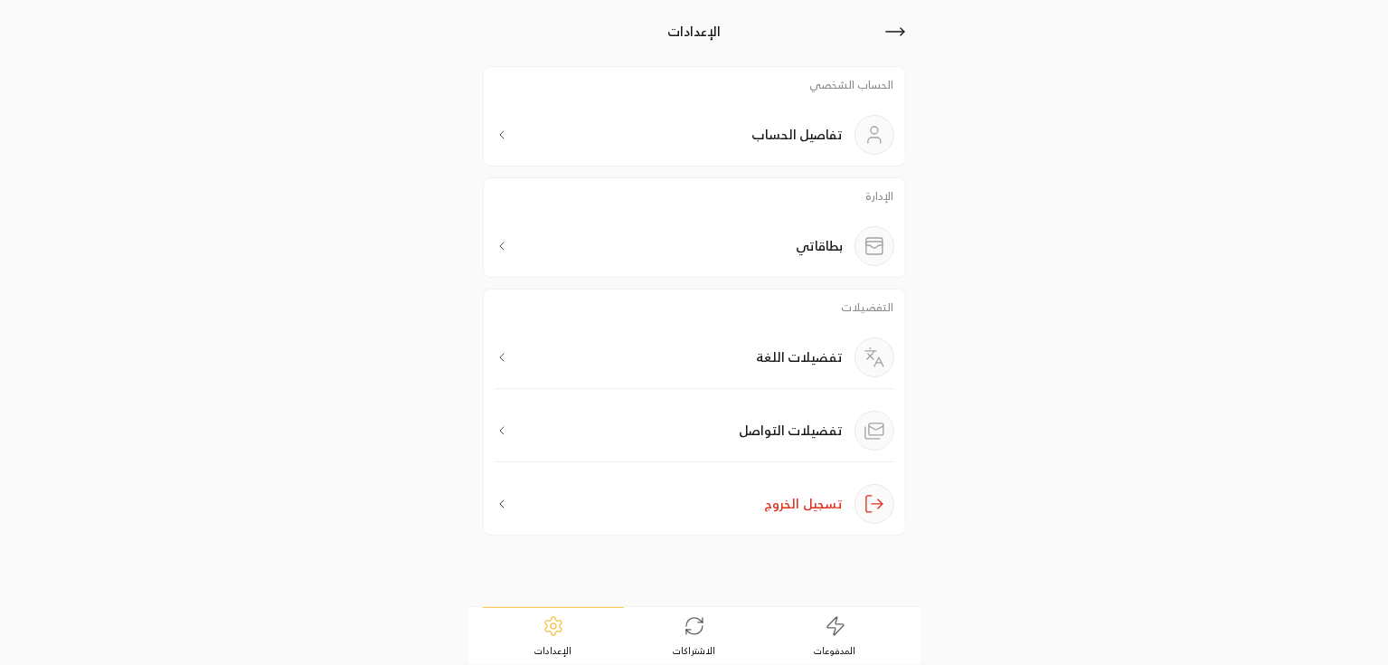
click at [582, 137] on div "تفاصيل الحساب" at bounding box center [695, 135] width 400 height 40
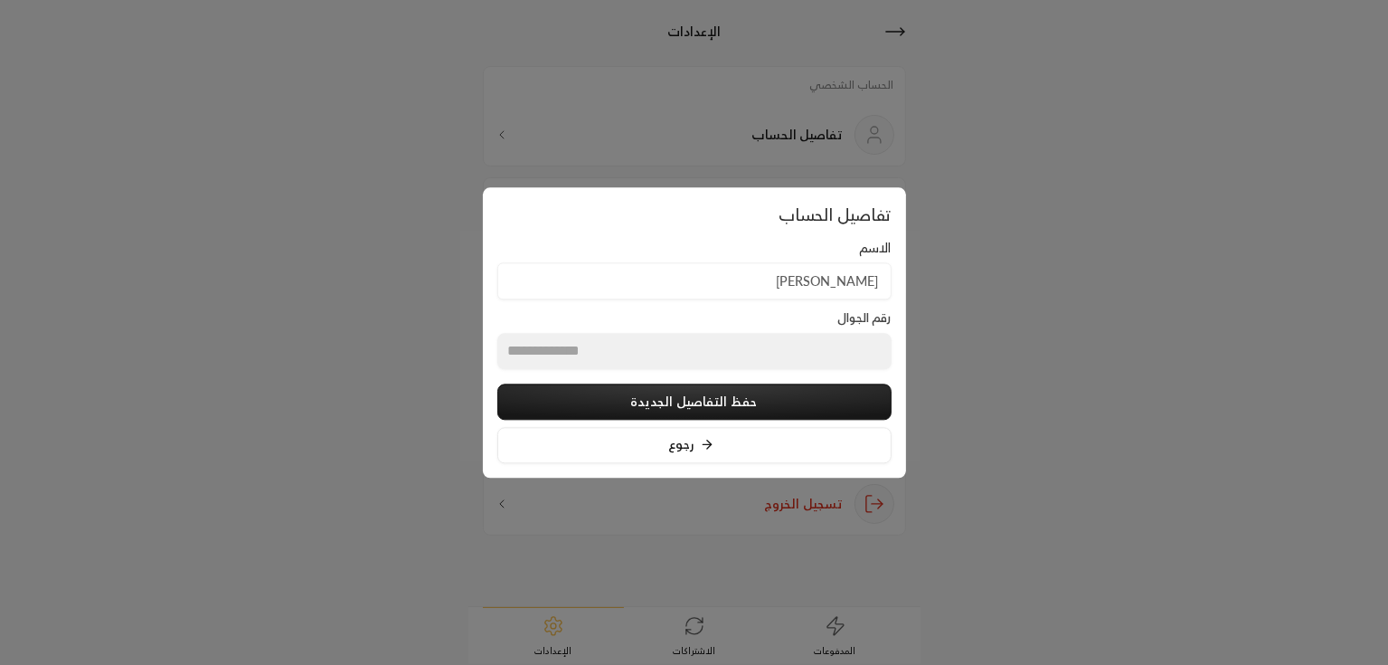
click at [726, 276] on input "[PERSON_NAME]" at bounding box center [694, 280] width 394 height 37
type input "[PERSON_NAME] ali"
click at [673, 407] on button "حفظ التفاصيل الجديدة" at bounding box center [694, 401] width 394 height 36
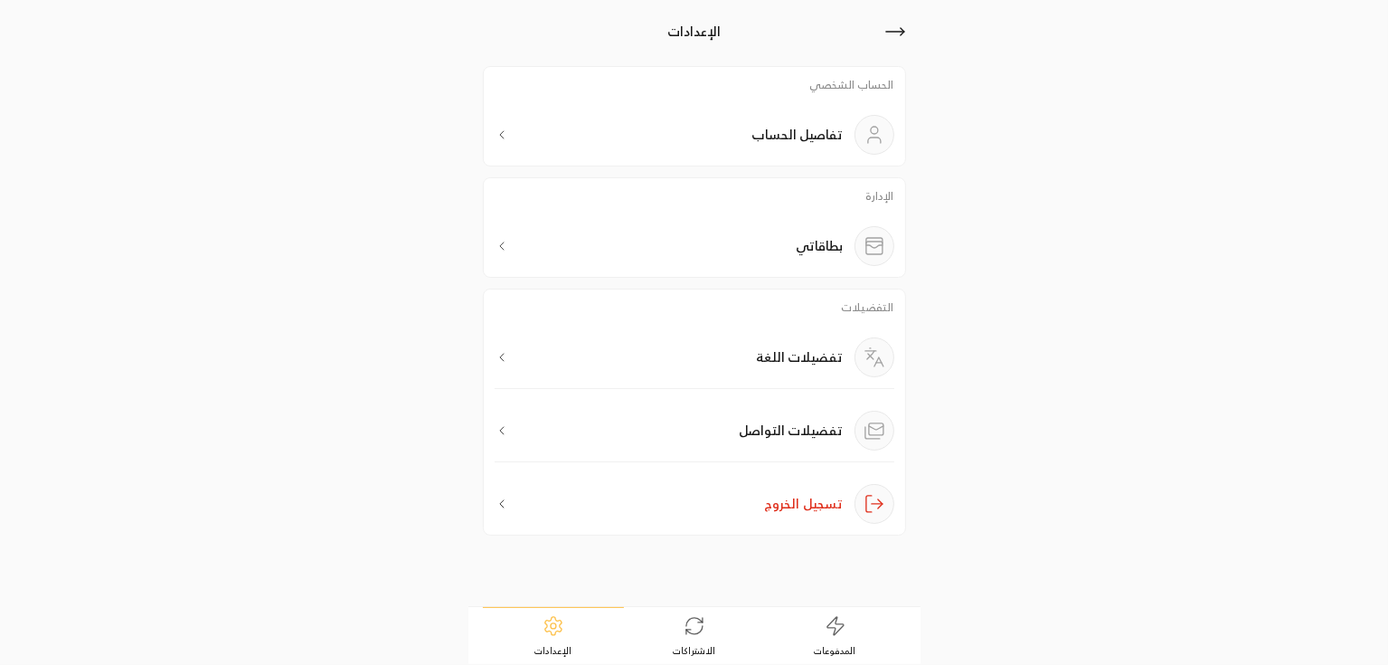
click at [800, 132] on p "تفاصيل الحساب" at bounding box center [797, 135] width 91 height 18
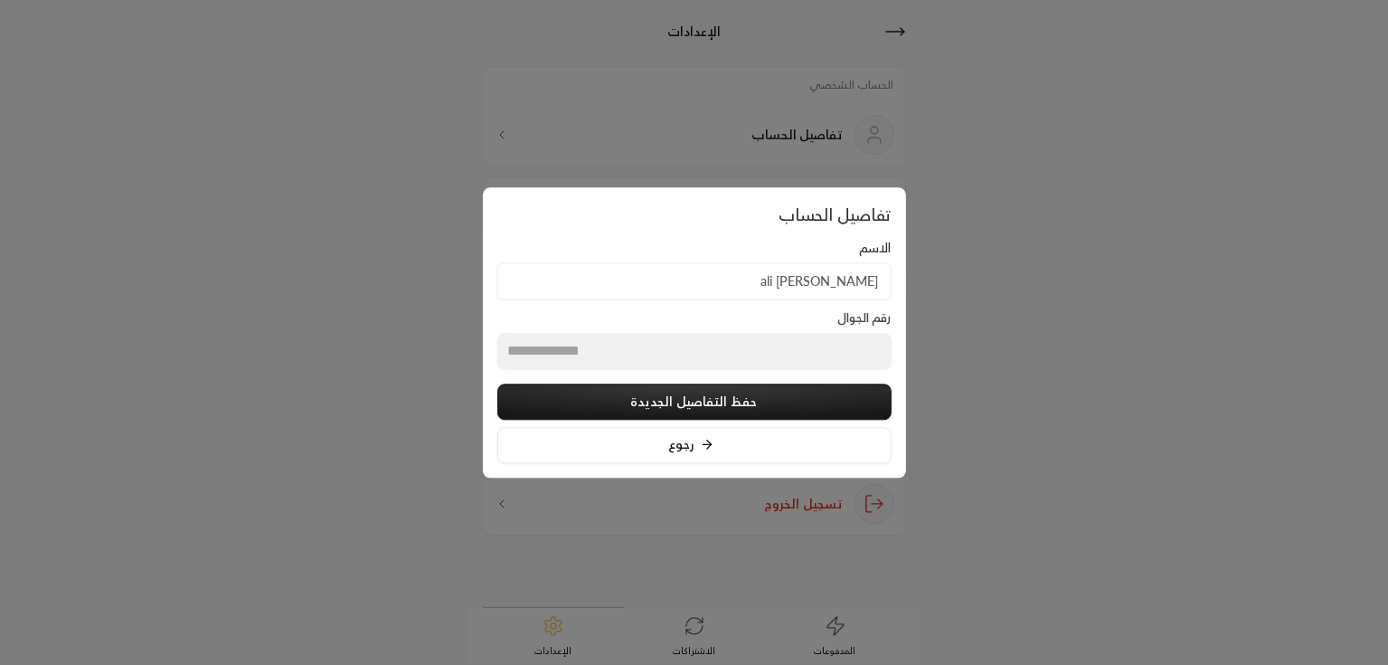
click at [1033, 176] on div at bounding box center [694, 332] width 1388 height 665
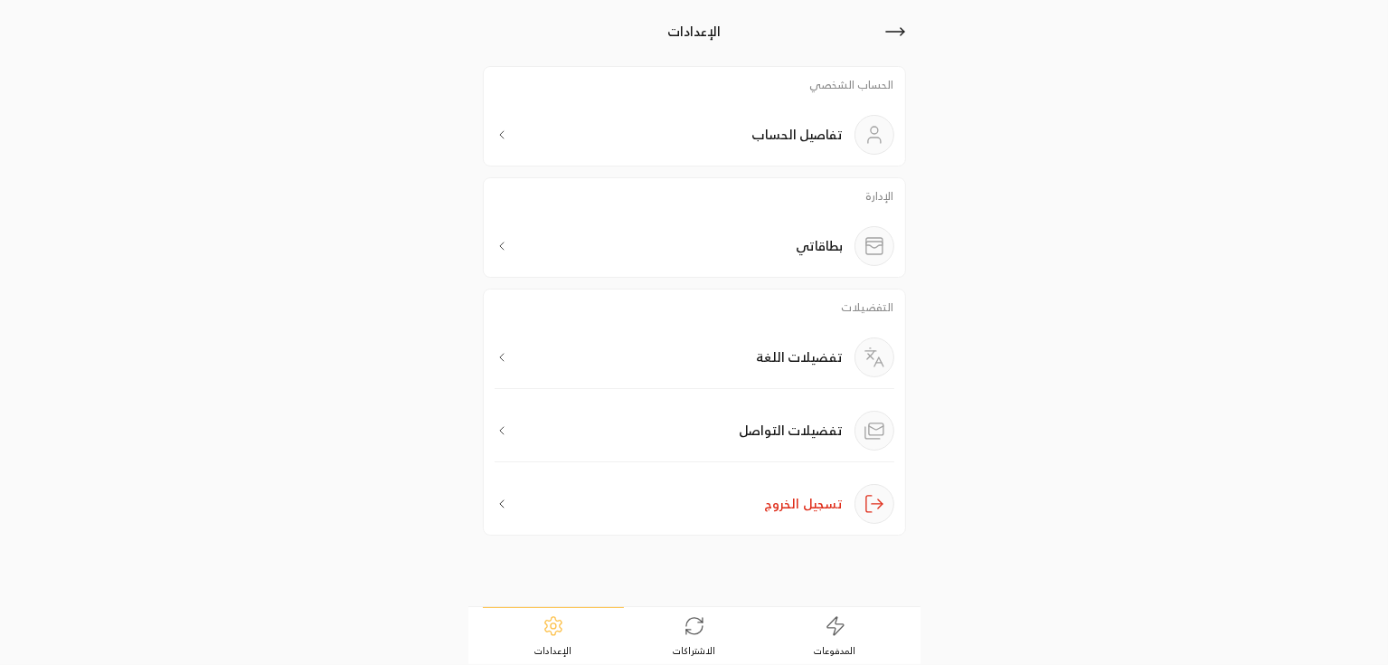
click at [902, 23] on icon at bounding box center [895, 32] width 22 height 22
